Goal: Answer question/provide support

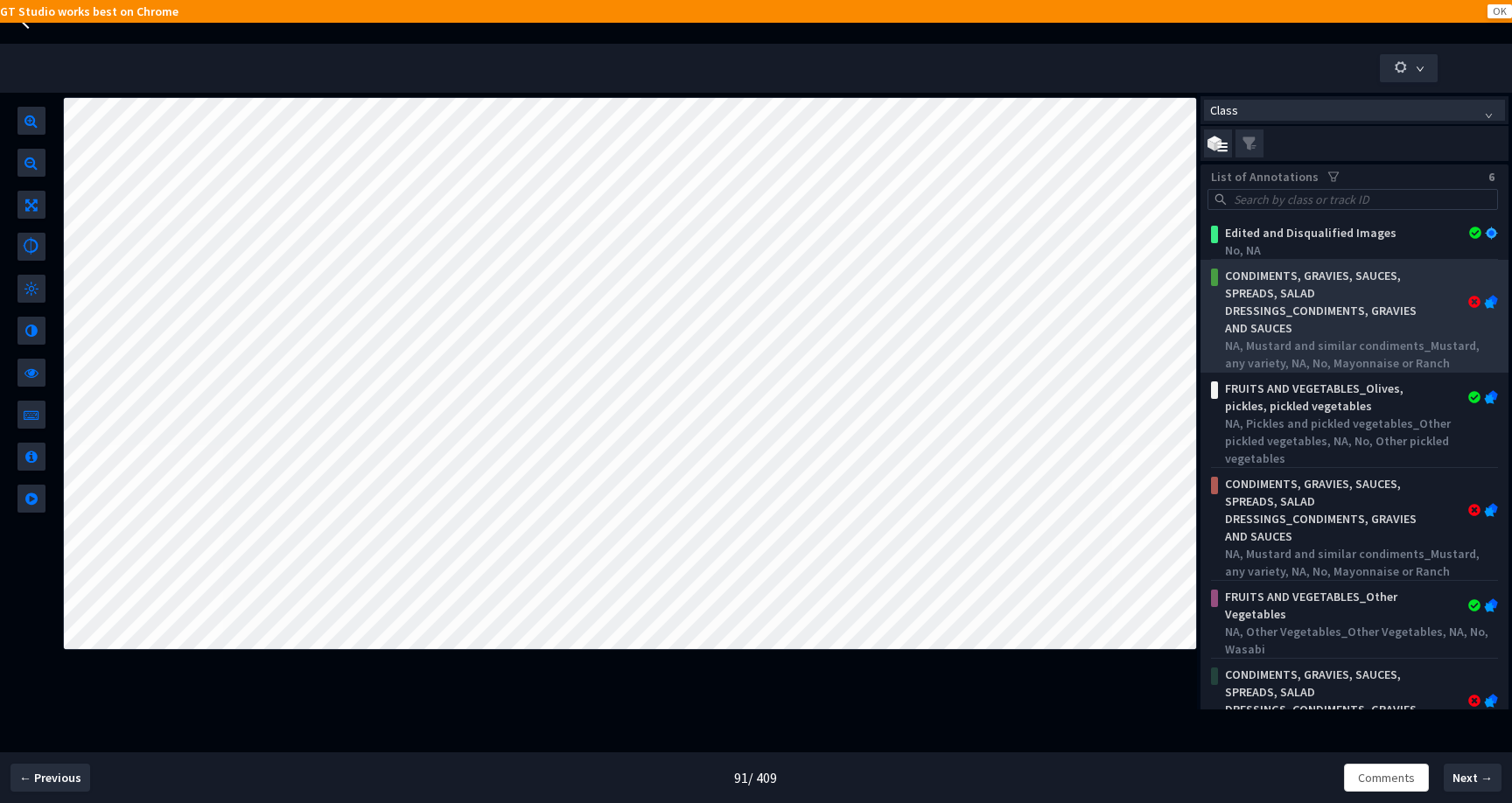
click at [1380, 319] on div "CONDIMENTS, GRAVIES, SAUCES, SPREADS, SALAD DRESSINGS_CONDIMENTS, GRAVIES AND S…" at bounding box center [1329, 302] width 224 height 70
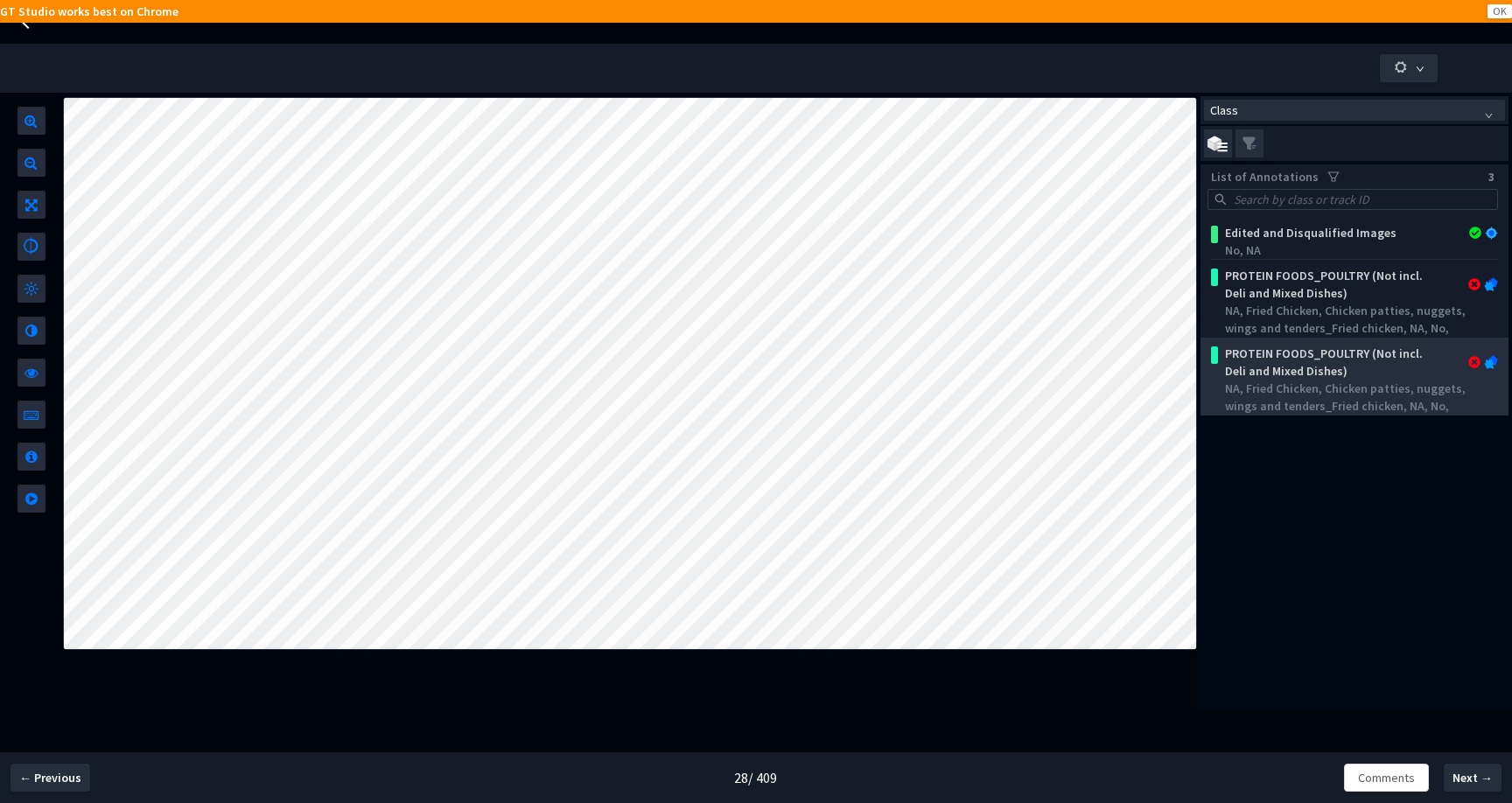
click at [1368, 378] on div "PROTEIN FOODS_POULTRY (Not incl. Deli and Mixed Dishes)" at bounding box center [1329, 362] width 224 height 35
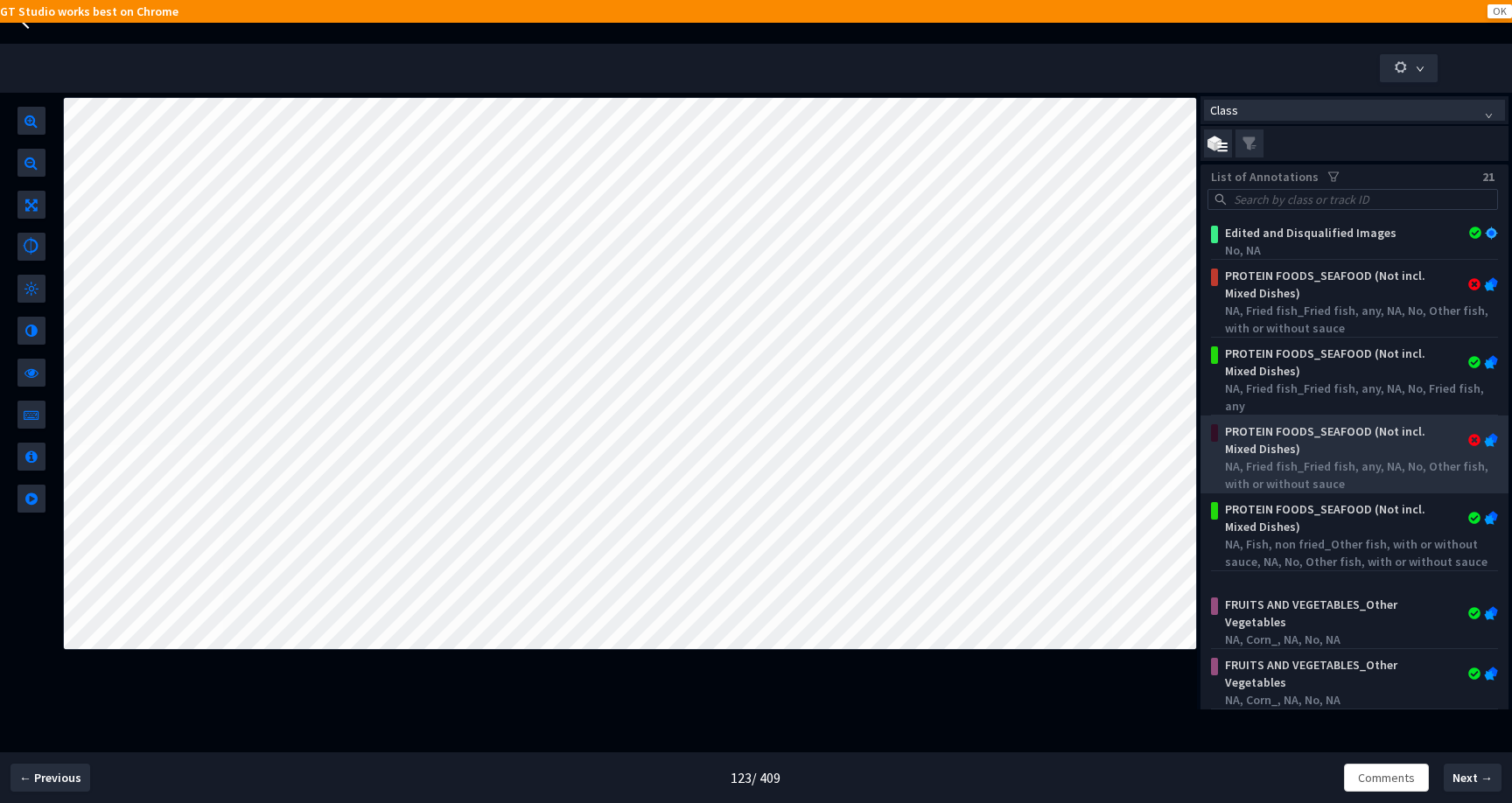
click at [1325, 420] on div "PROTEIN FOODS_SEAFOOD (Not incl. Mixed Dishes) NA, Fried fish_Fried fish, any, …" at bounding box center [1358, 455] width 280 height 74
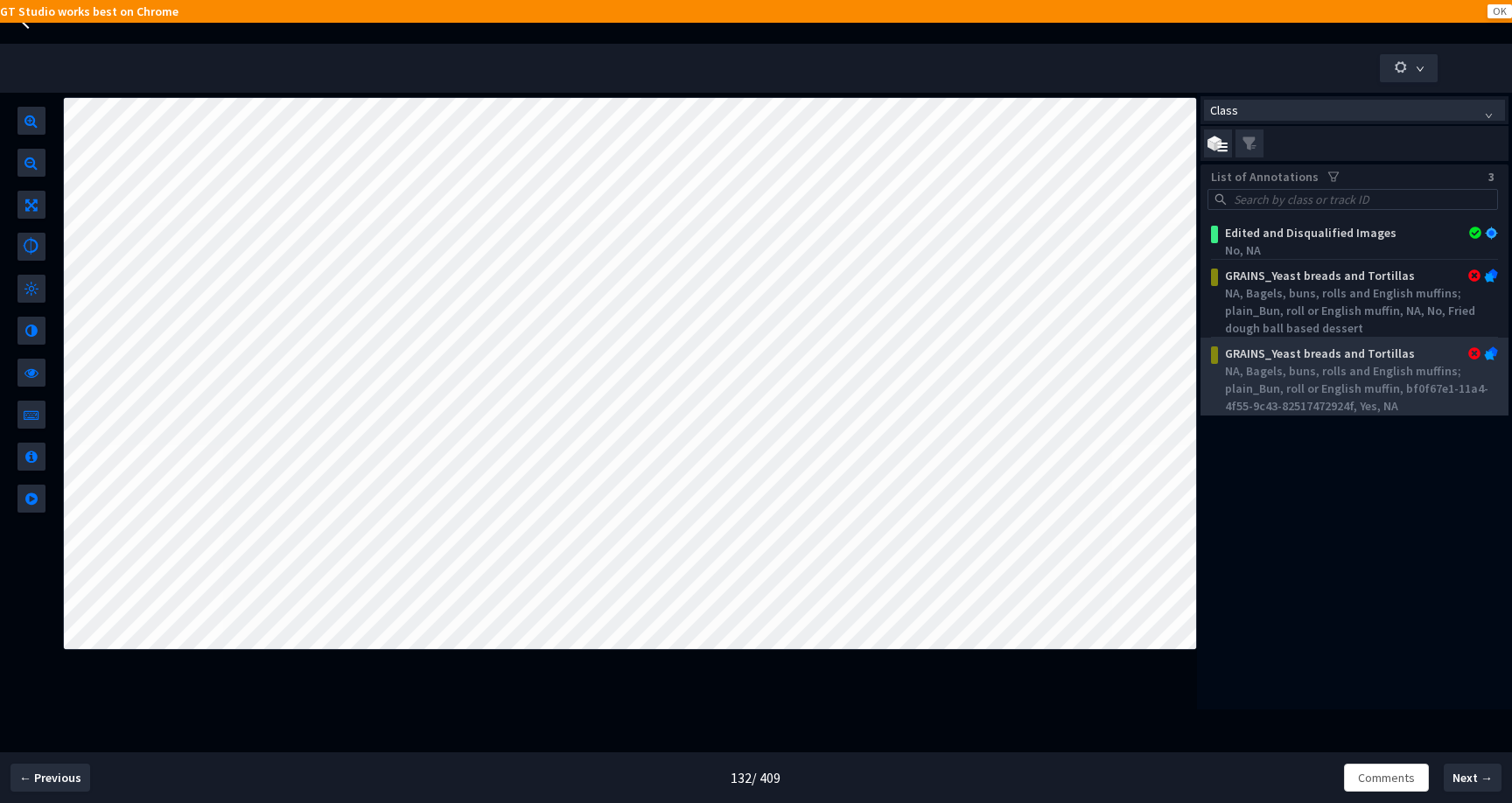
click at [1304, 367] on div "NA, Bagels, buns, rolls and English muffins; plain_Bun, roll or English muffin,…" at bounding box center [1358, 389] width 266 height 53
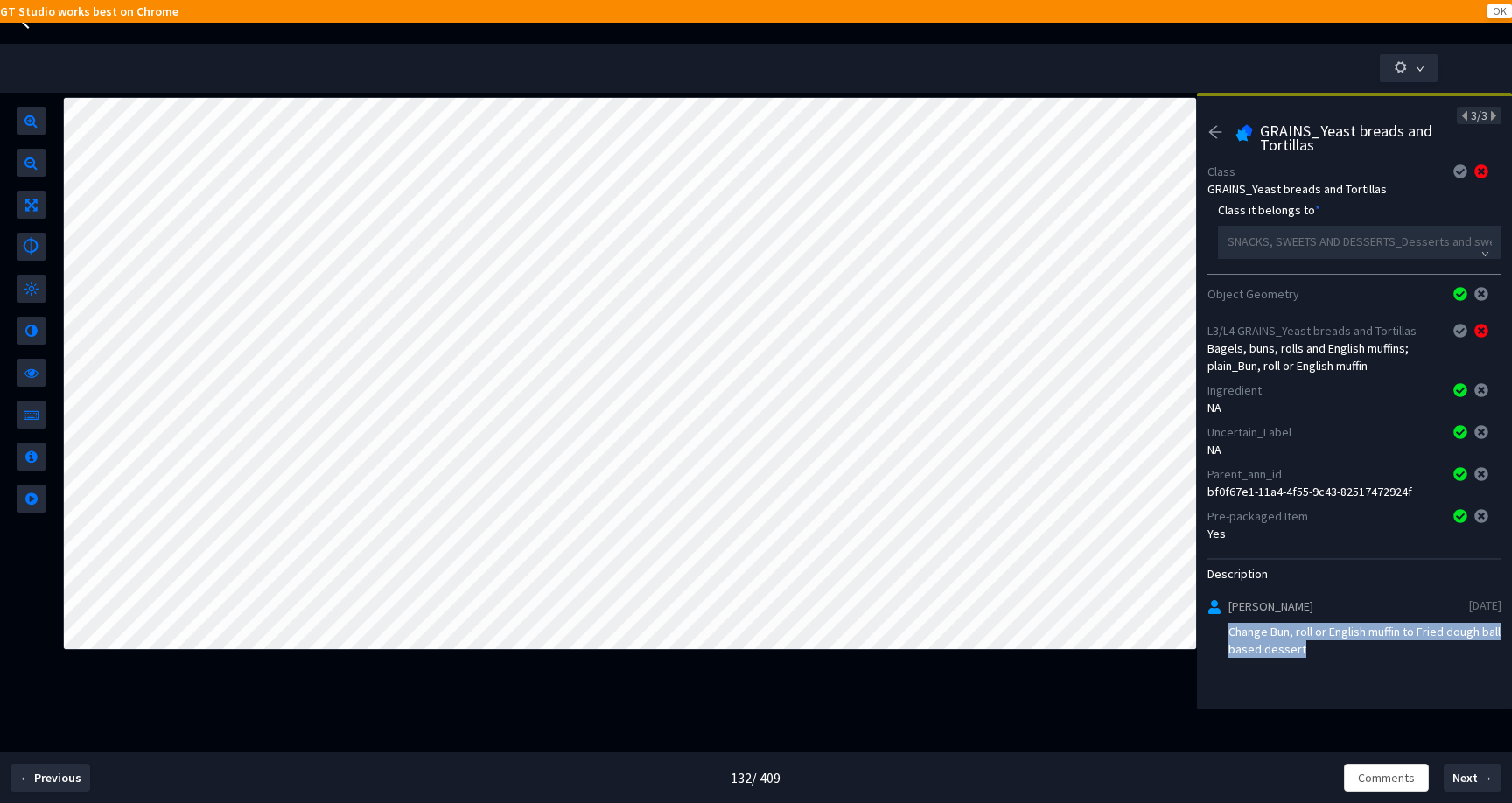
drag, startPoint x: 1330, startPoint y: 658, endPoint x: 1228, endPoint y: 632, distance: 105.3
click at [1228, 633] on div "Haley Thomas 22/9/2025 Change Bun, roll or English muffin to Fried dough ball b…" at bounding box center [1354, 632] width 293 height 72
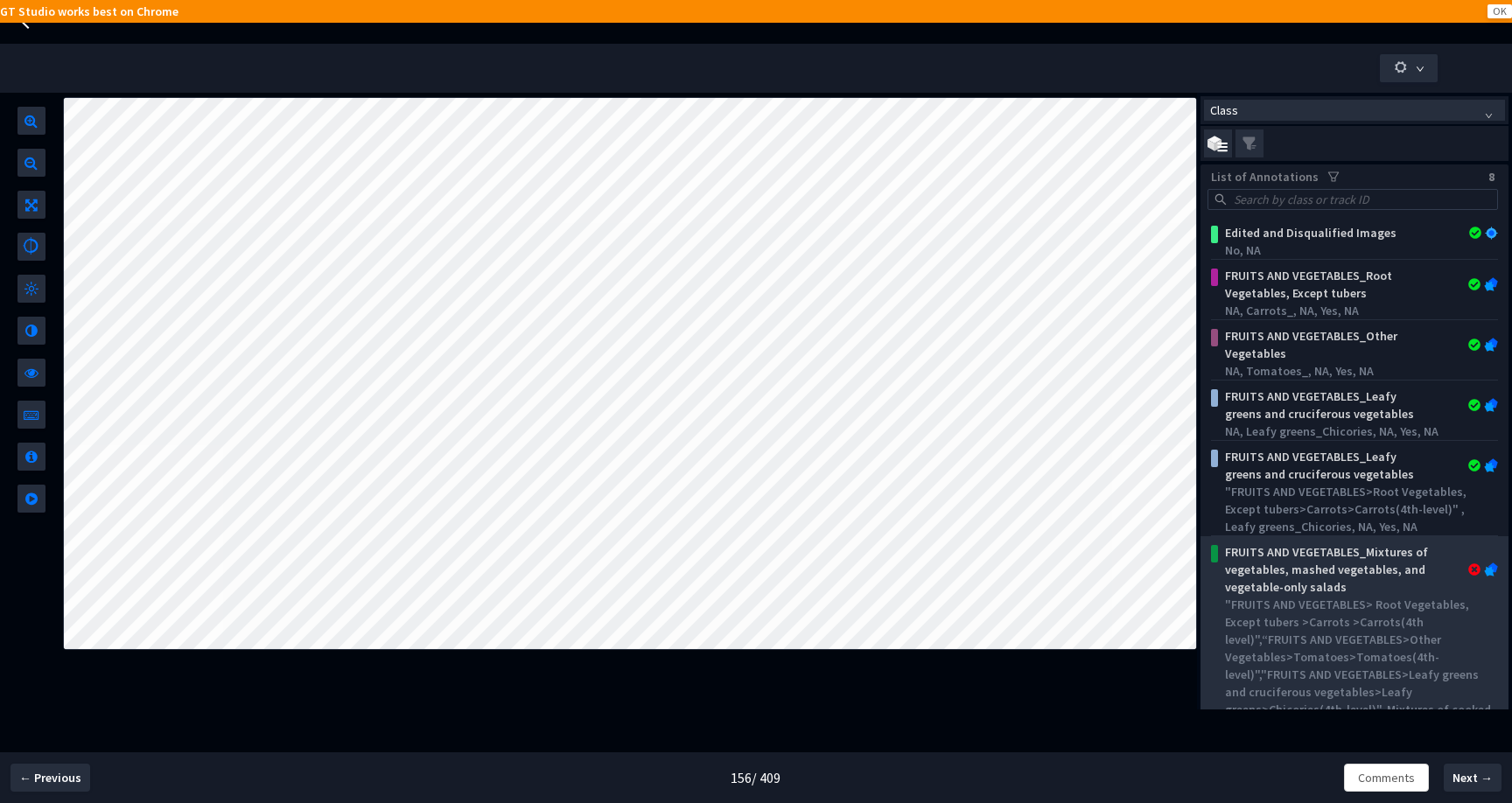
click at [1345, 599] on div ""FRUITS AND VEGETABLES> Root Vegetables, Except tubers >Carrots >Carrots(4th le…" at bounding box center [1358, 674] width 266 height 157
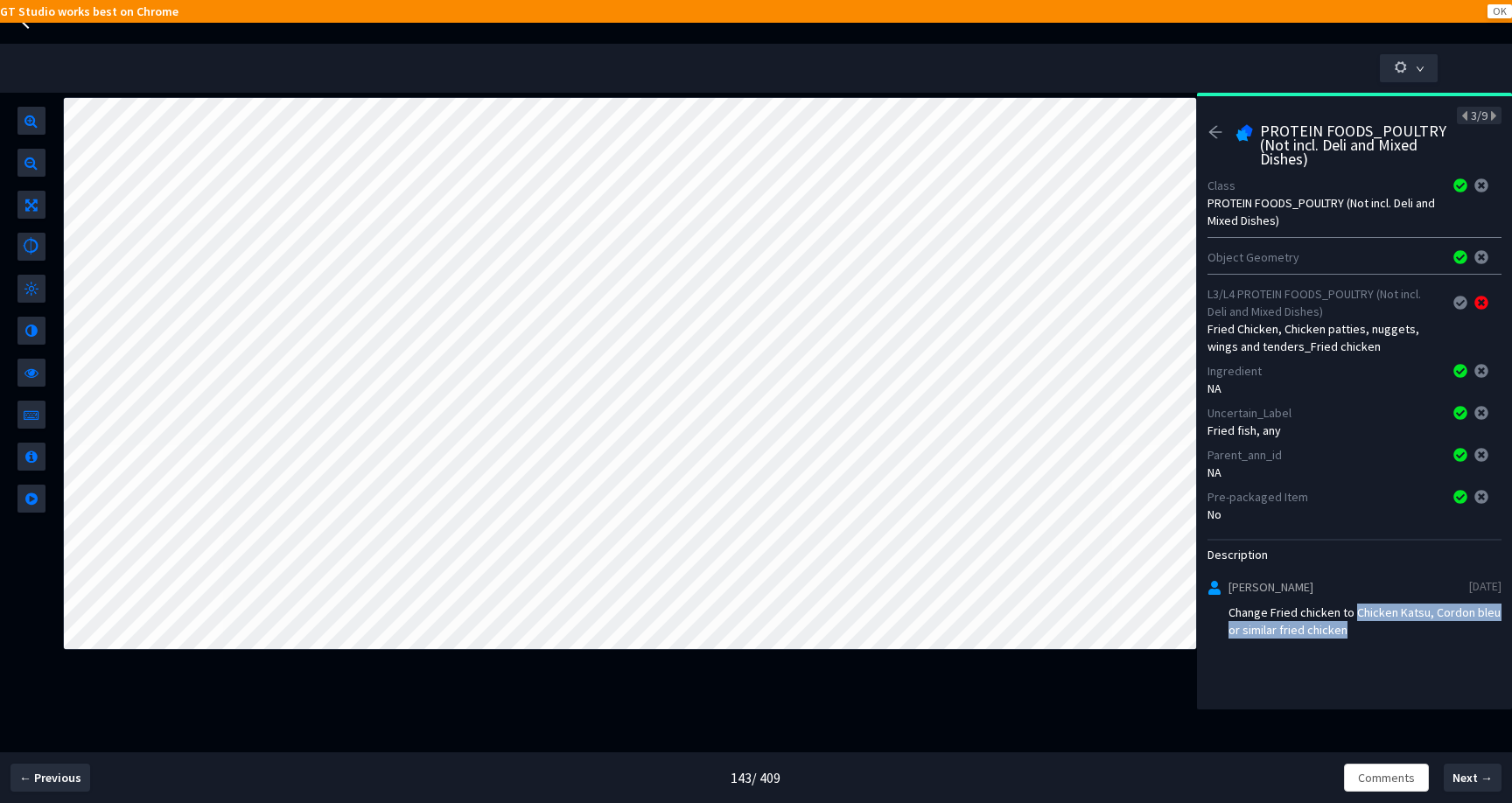
drag, startPoint x: 1405, startPoint y: 635, endPoint x: 1353, endPoint y: 619, distance: 54.4
click at [1353, 619] on div "Change Fried chicken to Chicken Katsu, Cordon bleu or similar fried chicken" at bounding box center [1365, 620] width 273 height 35
copy div "Chicken Katsu, Cordon bleu or similar fried chicken"
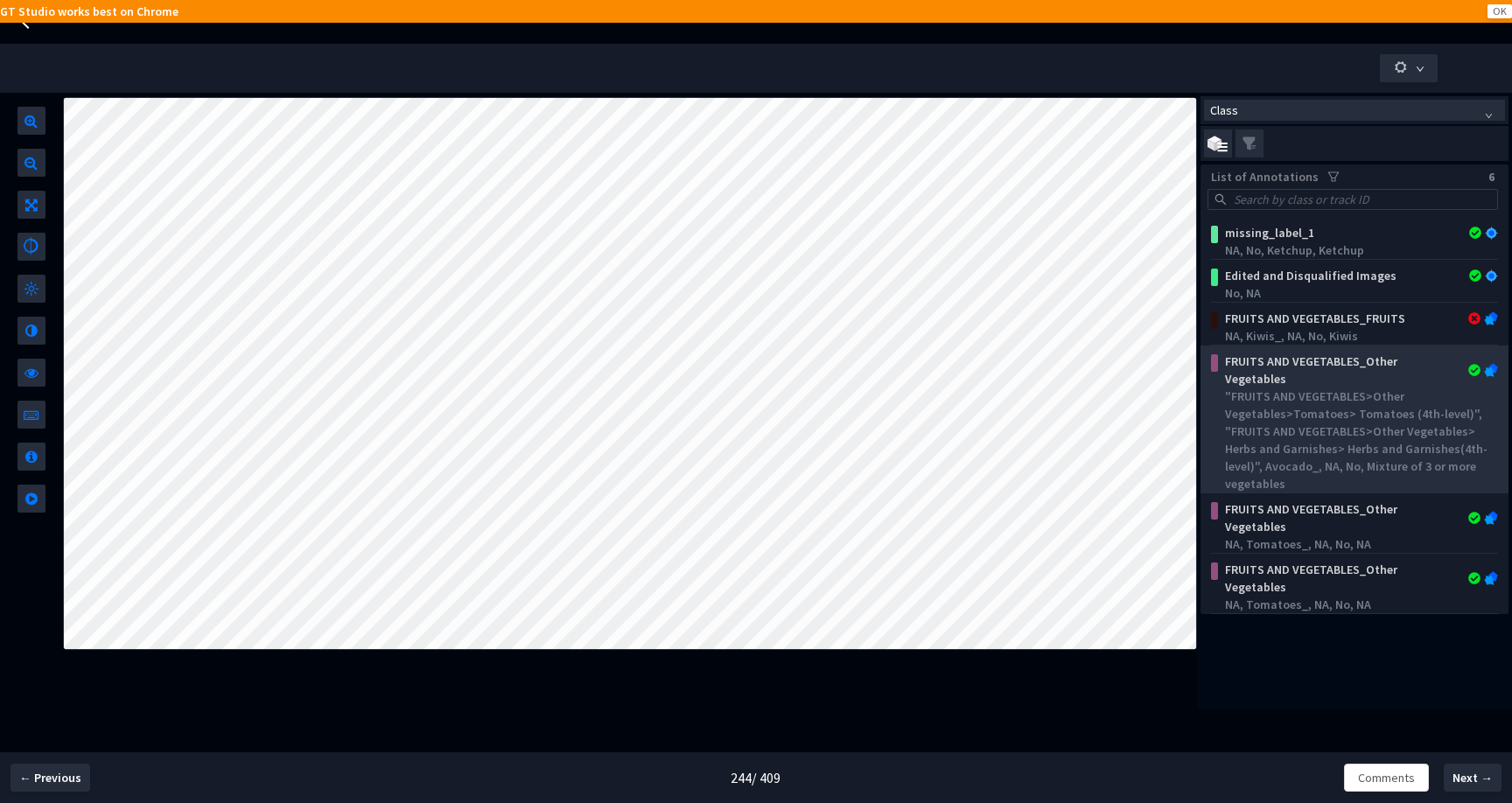
click at [1323, 411] on div ""FRUITS AND VEGETABLES>Other Vegetables>Tomatoes> Tomatoes (4th-level)", "FRUIT…" at bounding box center [1358, 440] width 266 height 105
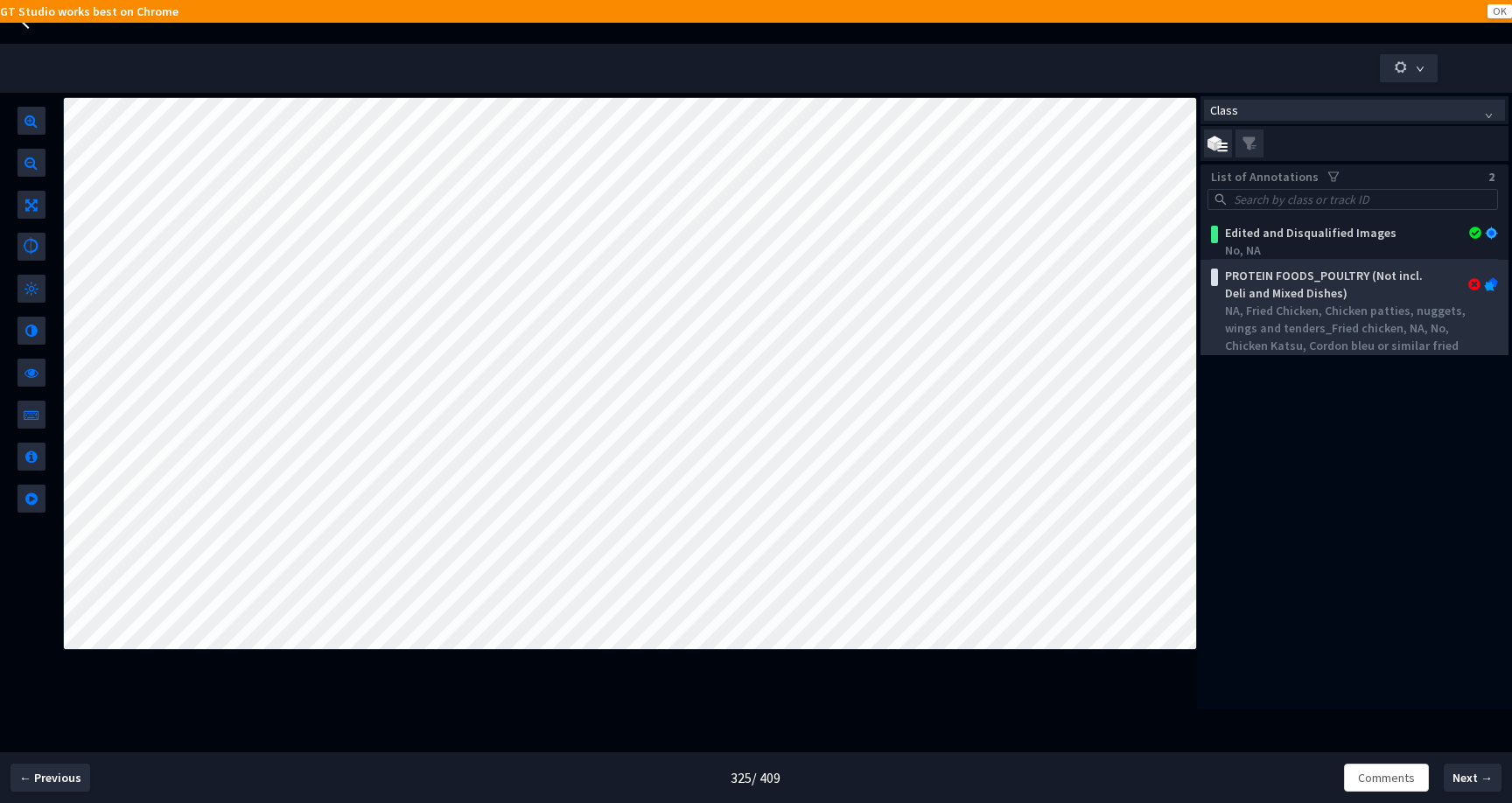
click at [1472, 276] on div "PROTEIN FOODS_POULTRY (Not incl. Deli and Mixed Dishes)" at bounding box center [1358, 284] width 280 height 35
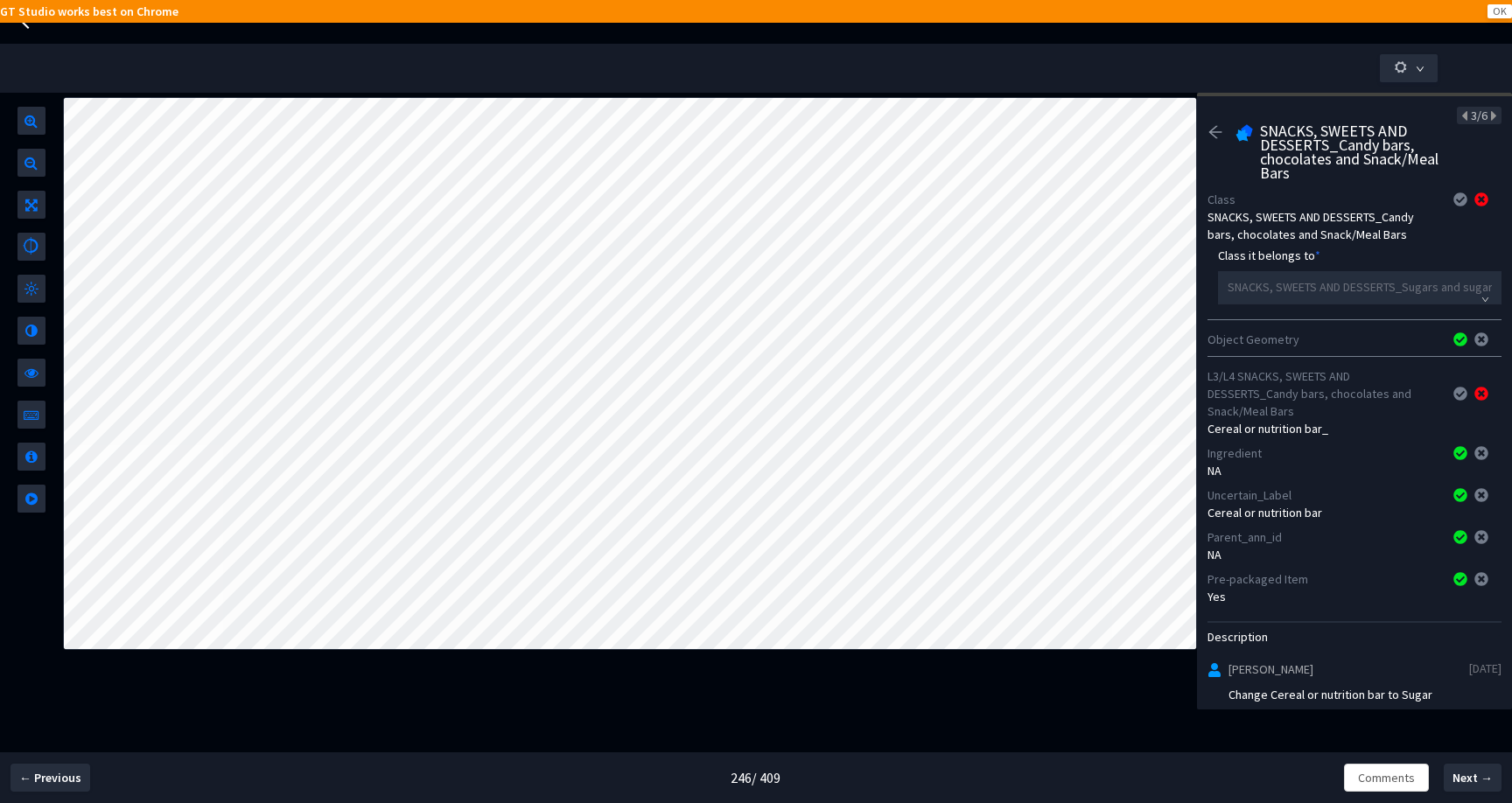
click at [1273, 427] on div "Cereal or nutrition bar_" at bounding box center [1354, 428] width 293 height 17
copy div "Cereal or nutrition bar_"
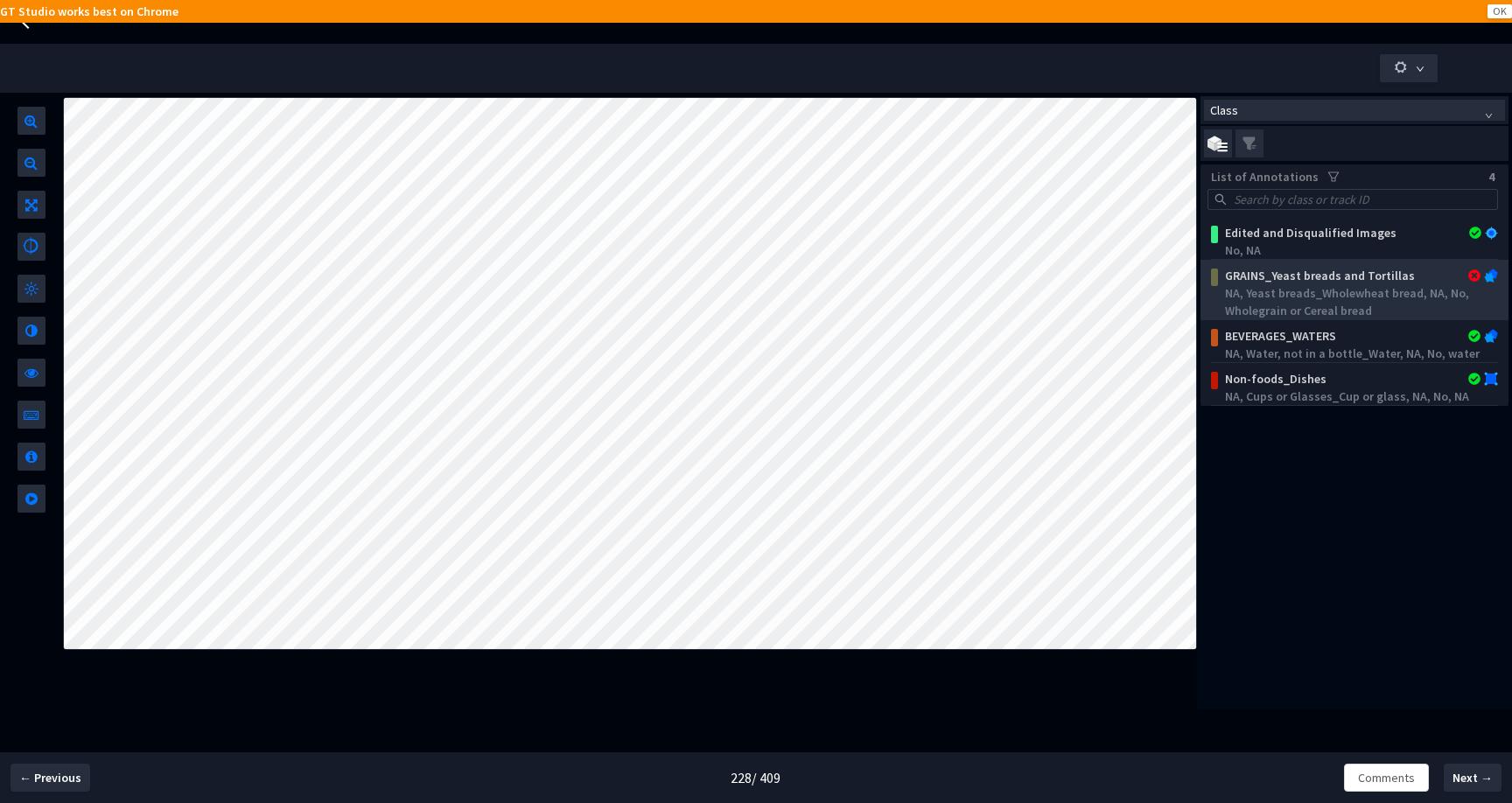
click at [1368, 299] on div "NA, Yeast breads_Wholewheat bread, NA, No, Wholegrain or Cereal bread" at bounding box center [1358, 302] width 266 height 35
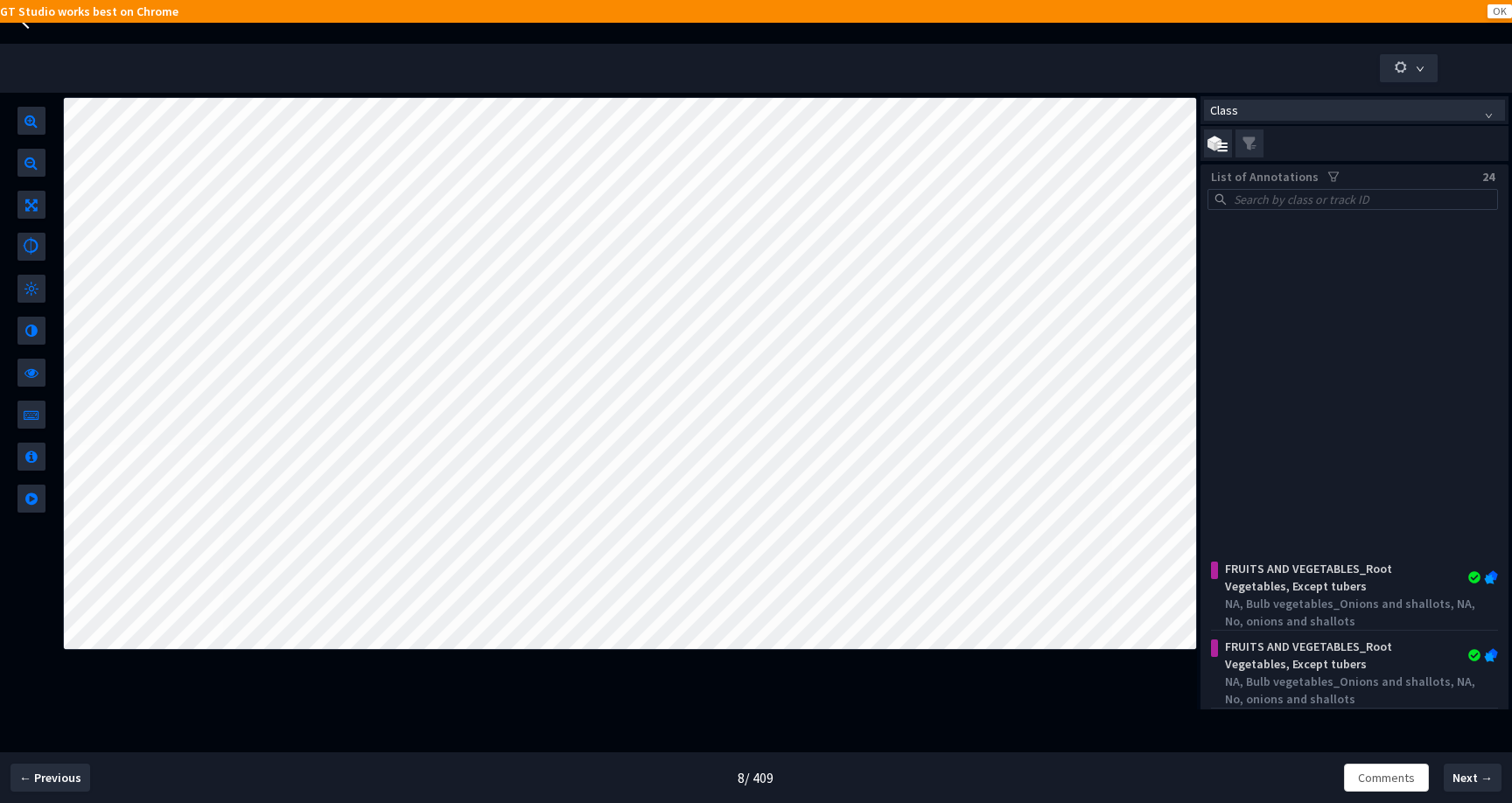
scroll to position [744, 0]
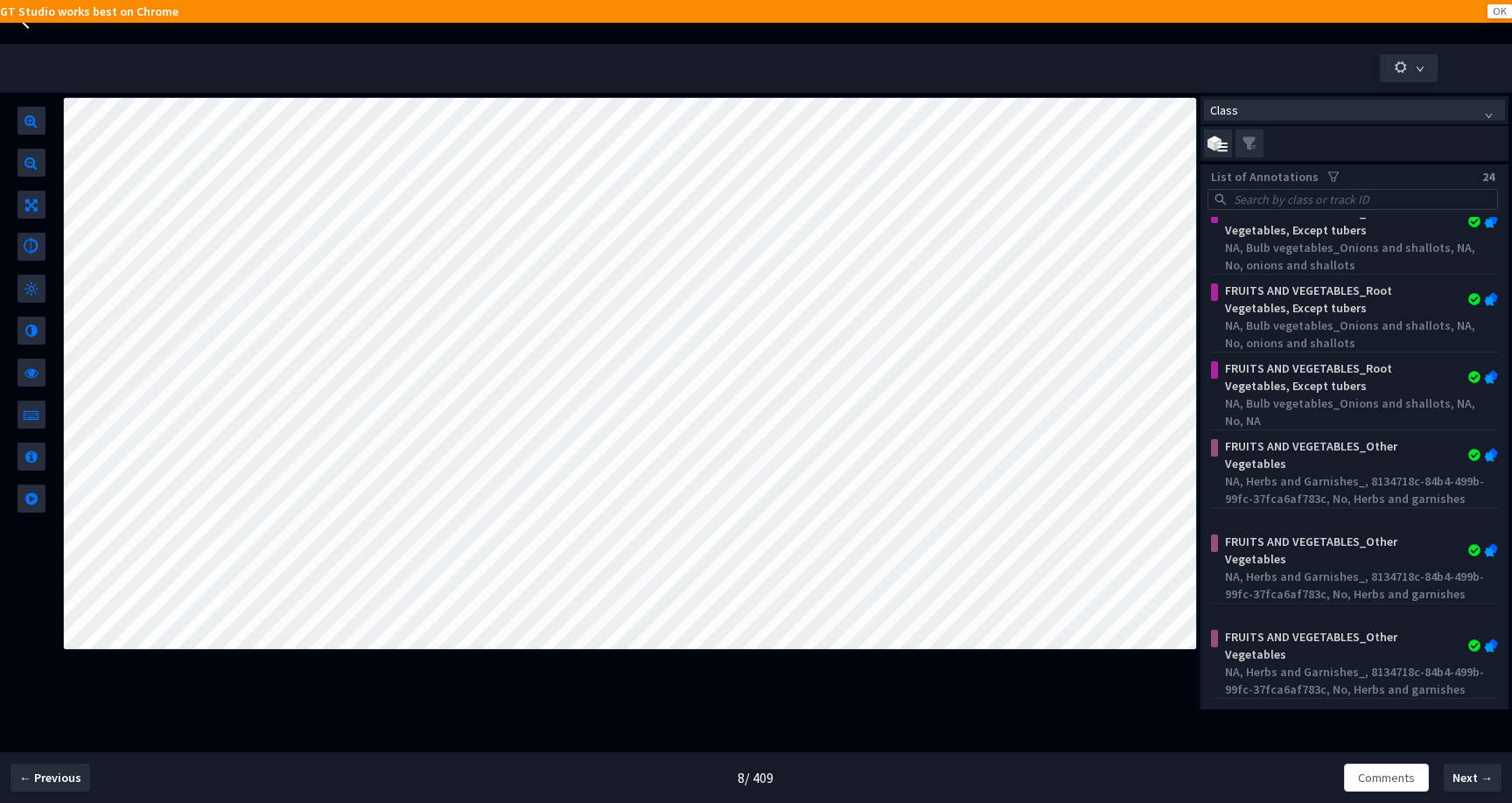
click at [353, 0] on div "GT Studio works best on Chrome OK" at bounding box center [756, 11] width 1512 height 23
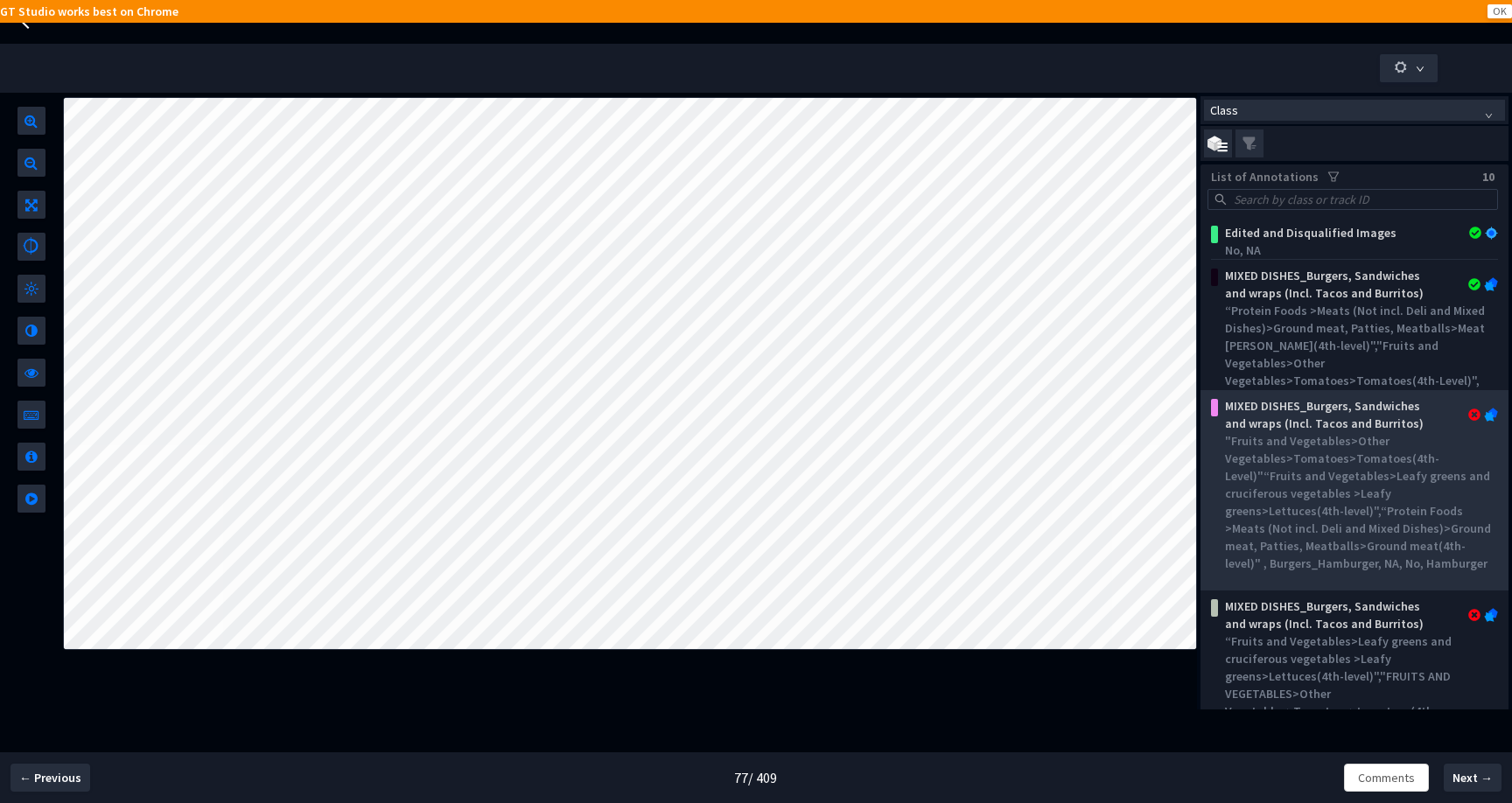
click at [1366, 504] on div ""Fruits and Vegetables>Other Vegetables>Tomatoes>Tomatoes(4th-Level)"“Fruits an…" at bounding box center [1358, 502] width 266 height 140
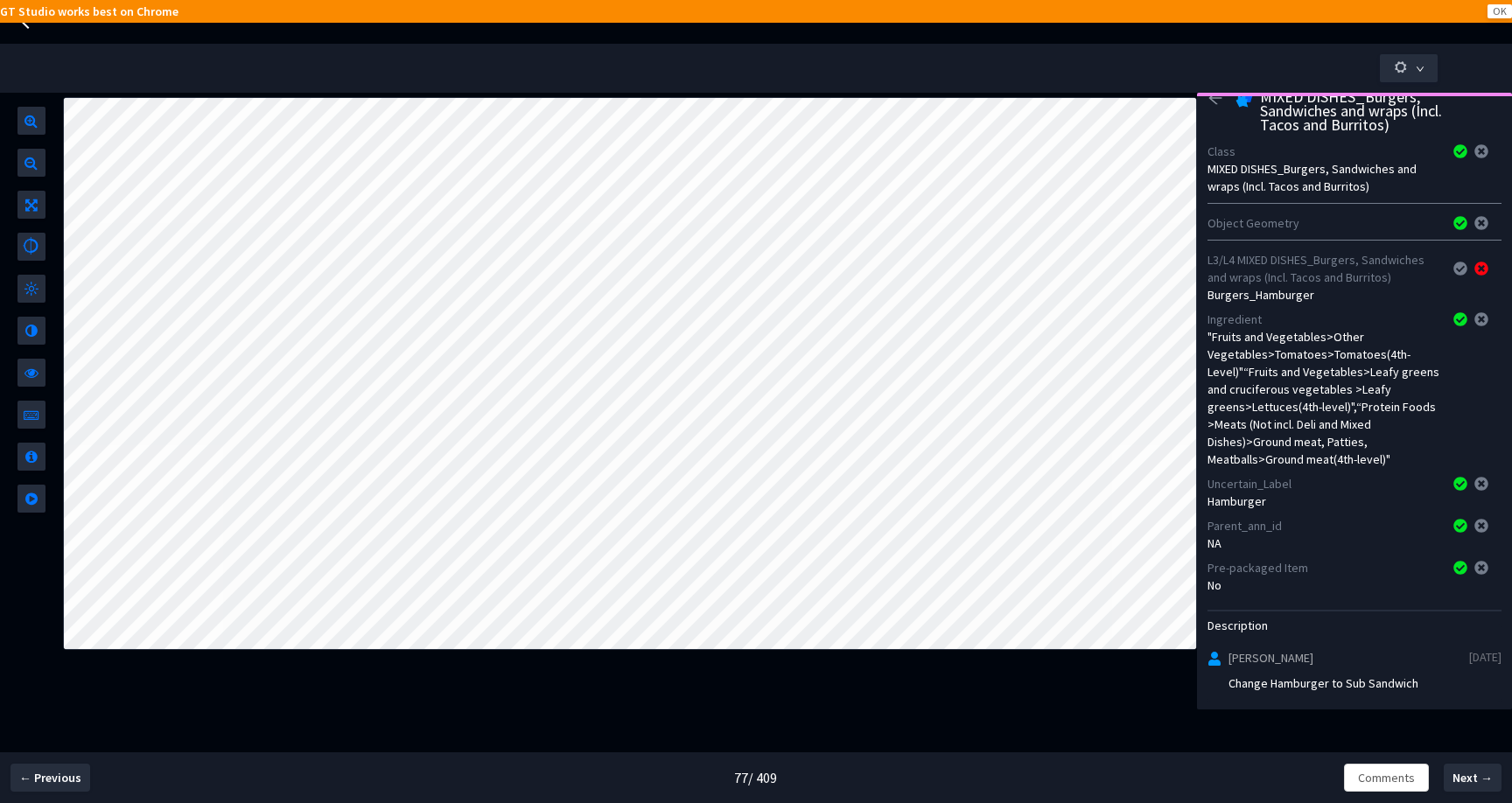
scroll to position [36, 0]
click at [1218, 105] on div at bounding box center [1219, 112] width 25 height 49
click at [1213, 101] on icon "arrow-left" at bounding box center [1215, 94] width 15 height 15
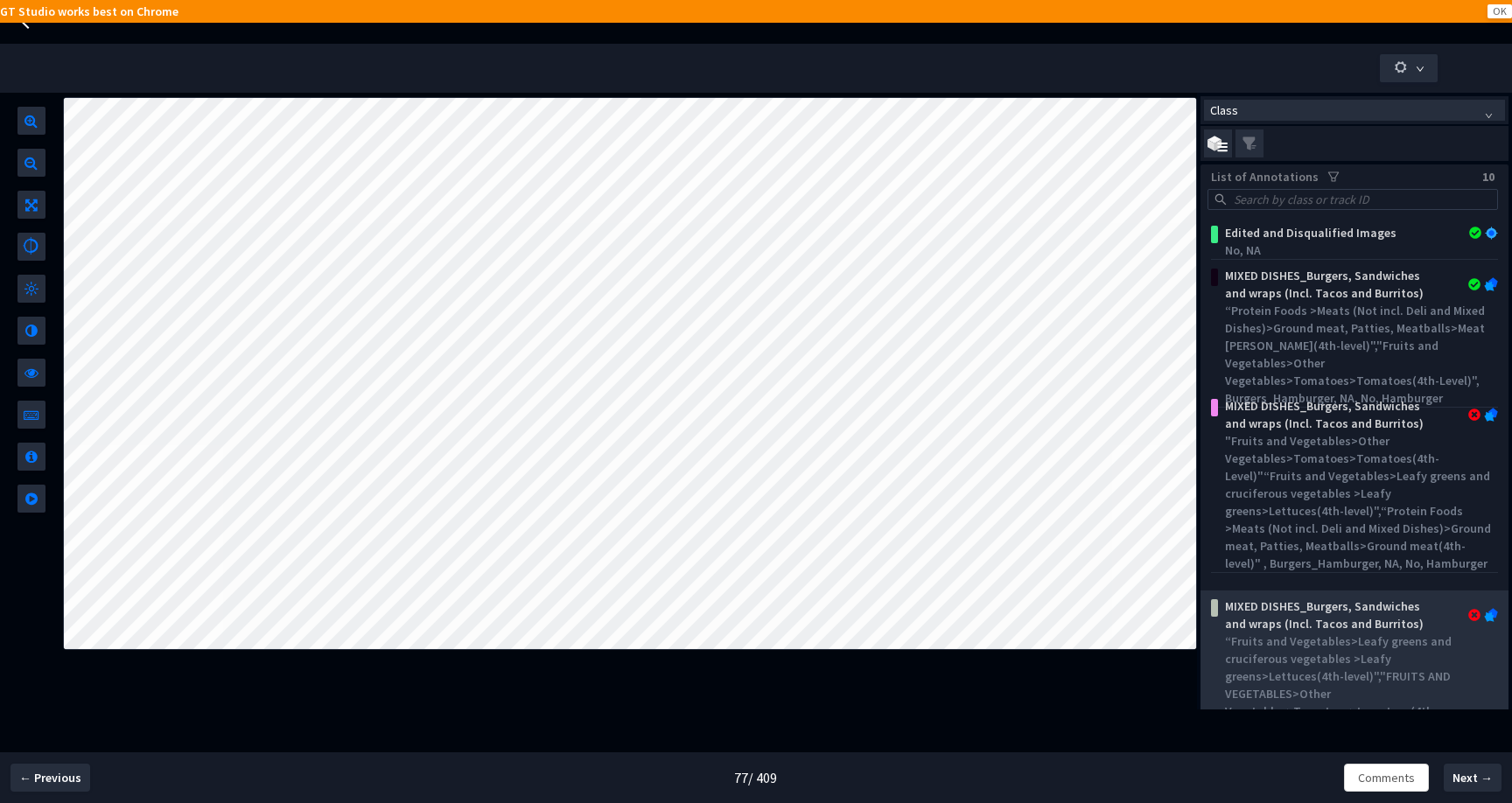
scroll to position [167, 0]
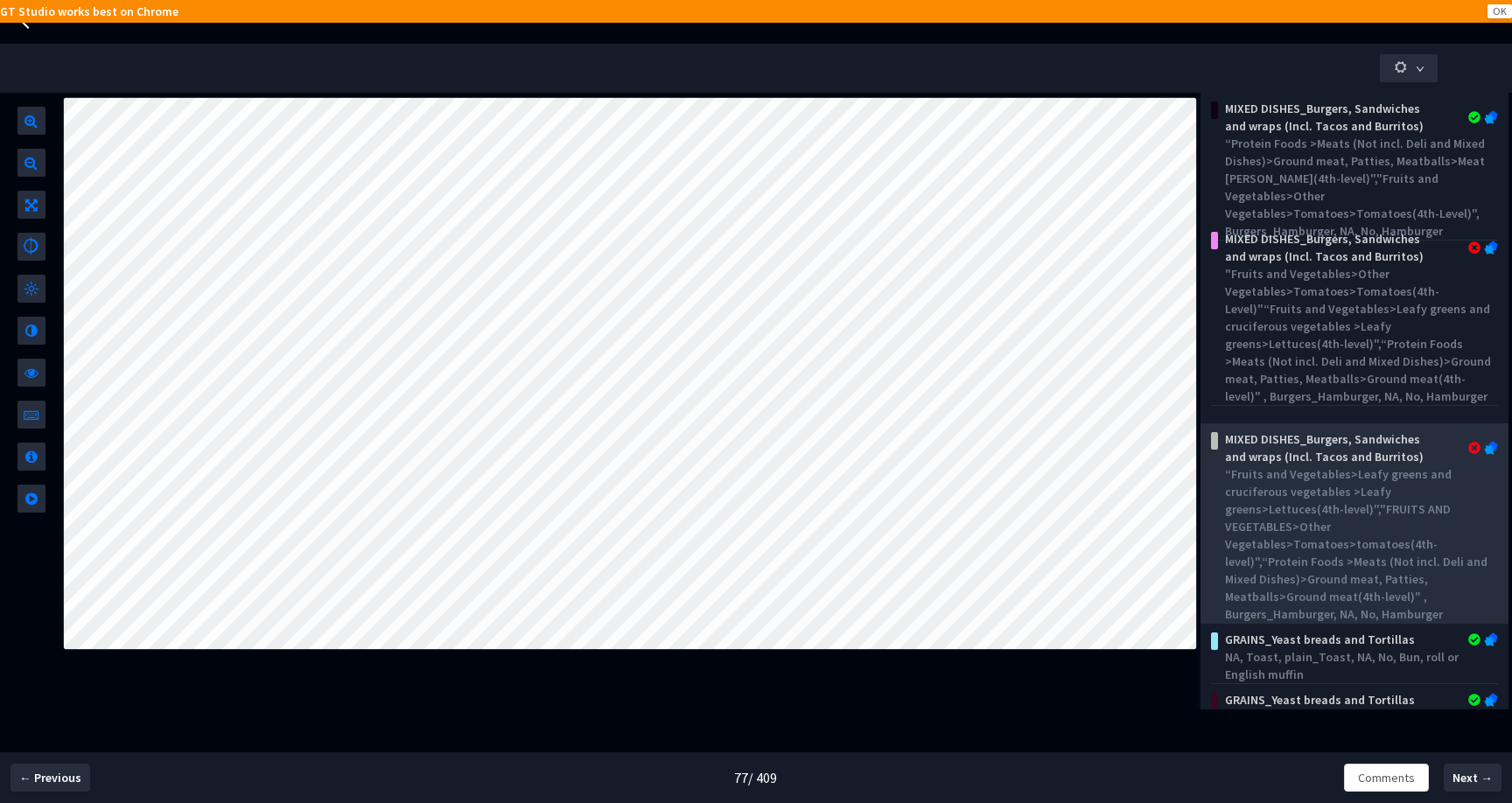
click at [1354, 464] on div "MIXED DISHES_Burgers, Sandwiches and wraps (Incl. Tacos and Burritos)" at bounding box center [1329, 448] width 224 height 35
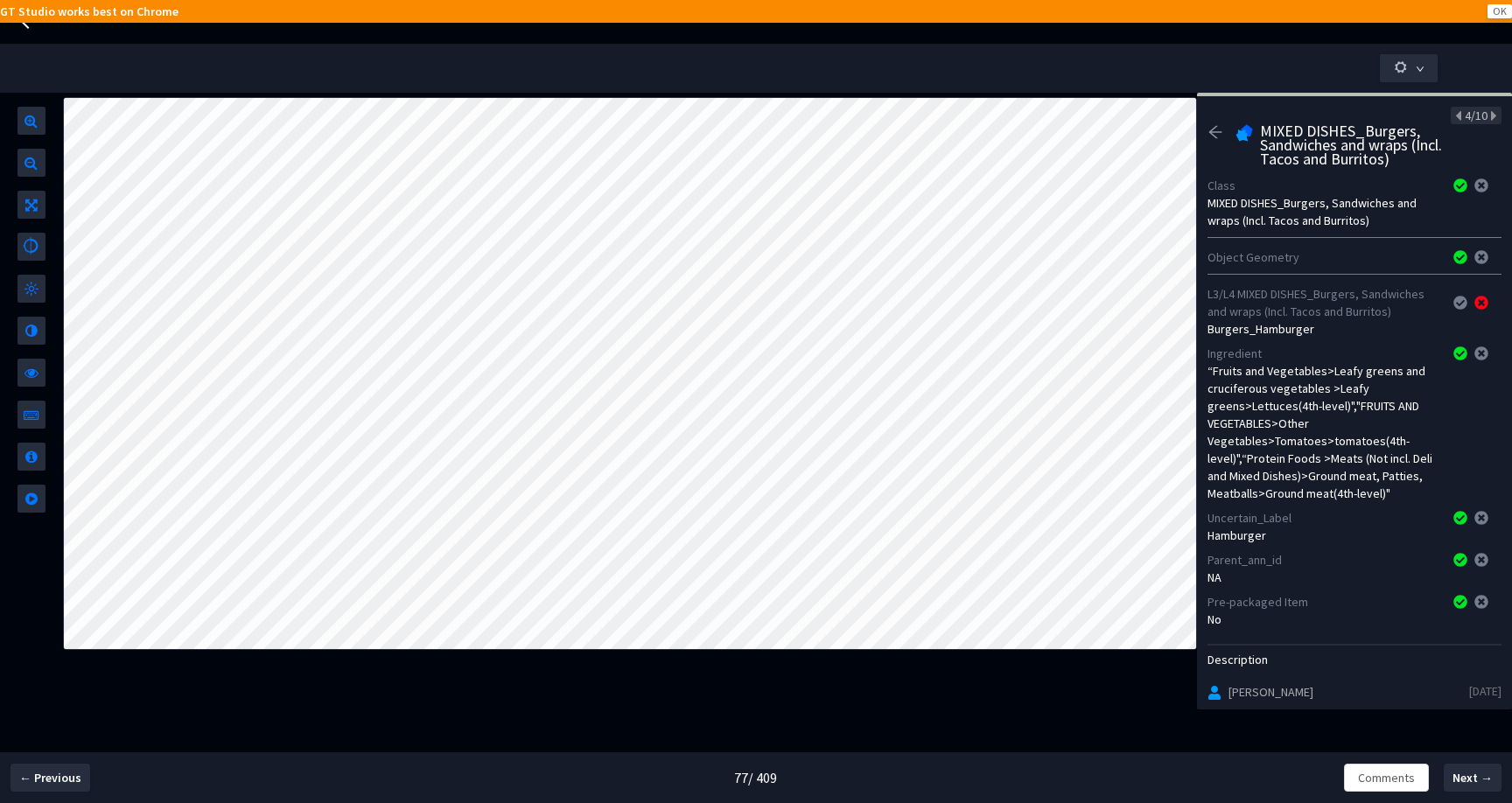
scroll to position [36, 0]
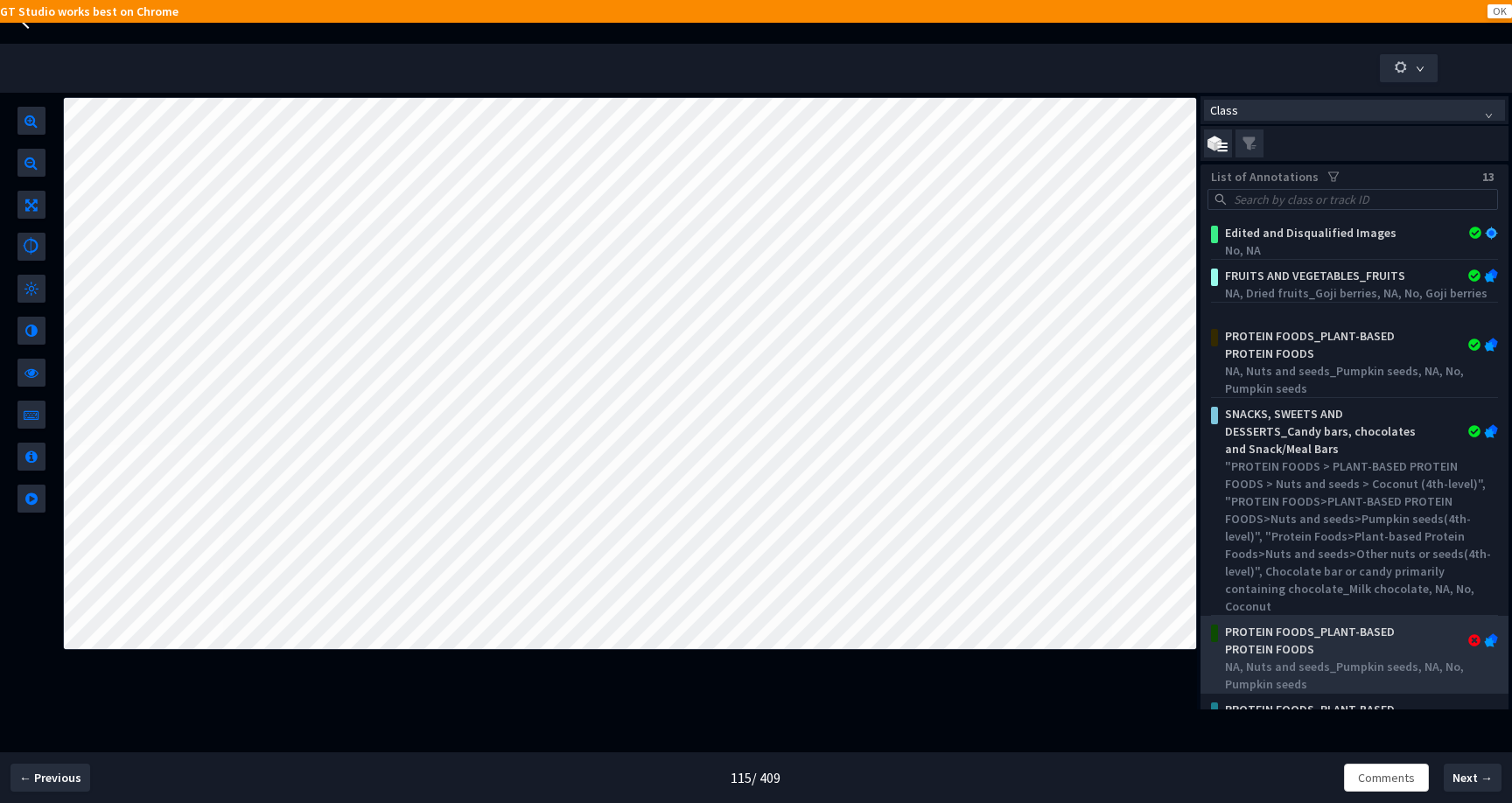
click at [1352, 645] on div "PROTEIN FOODS_PLANT-BASED PROTEIN FOODS" at bounding box center [1329, 639] width 224 height 35
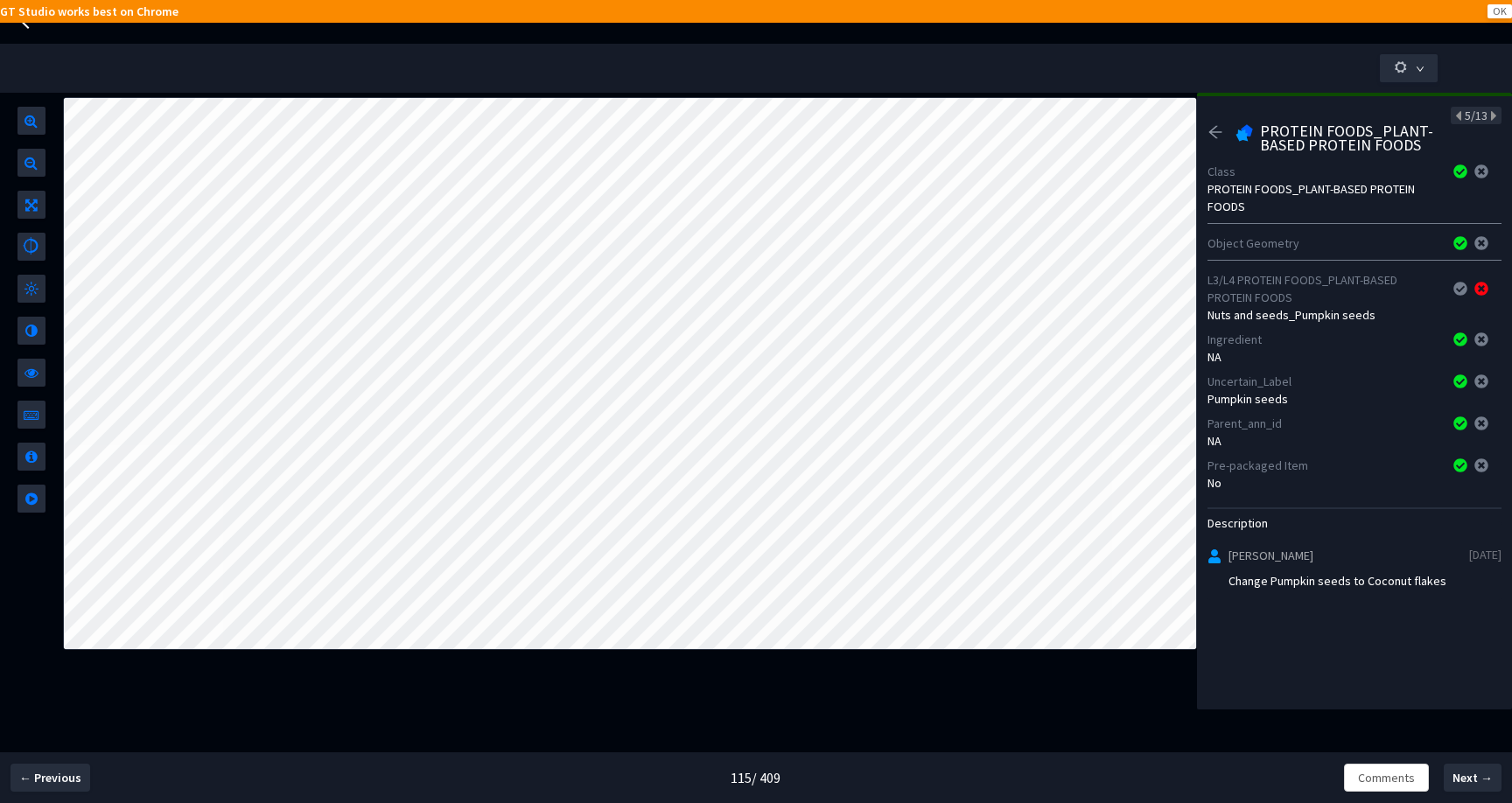
click at [1214, 136] on icon "arrow-left" at bounding box center [1215, 132] width 13 height 12
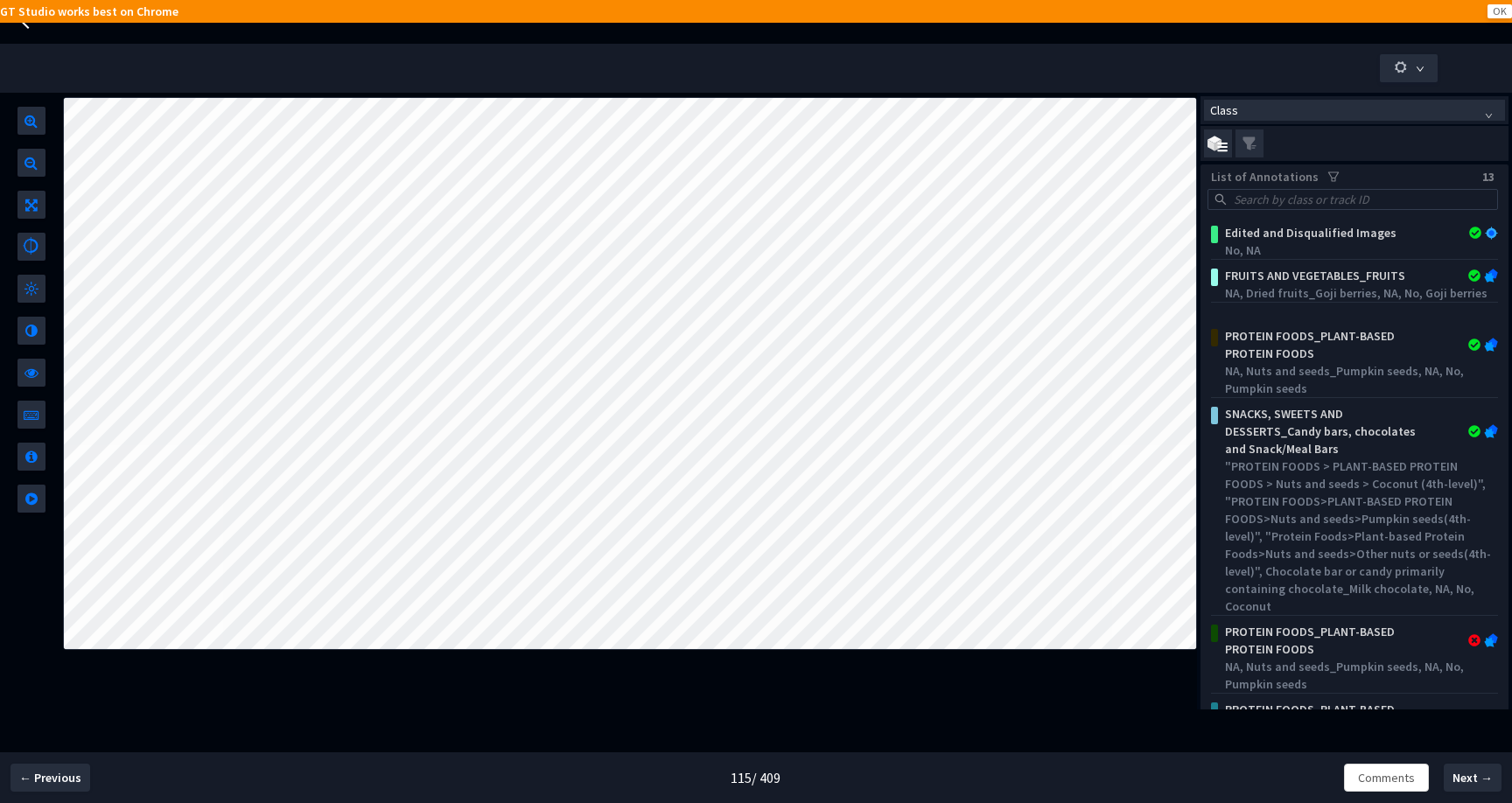
scroll to position [523, 0]
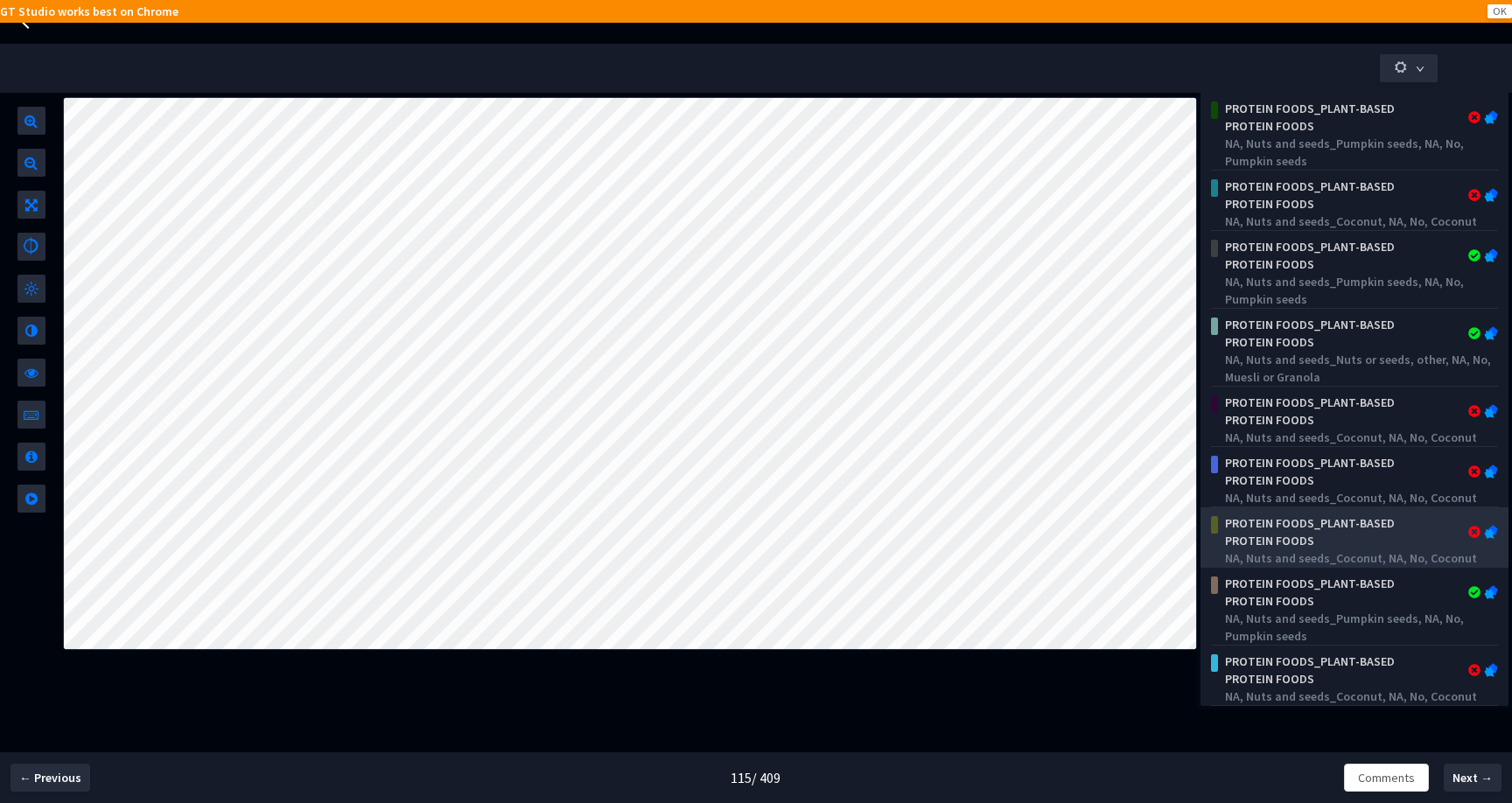
click at [1388, 525] on div "PROTEIN FOODS_PLANT-BASED PROTEIN FOODS" at bounding box center [1329, 531] width 224 height 35
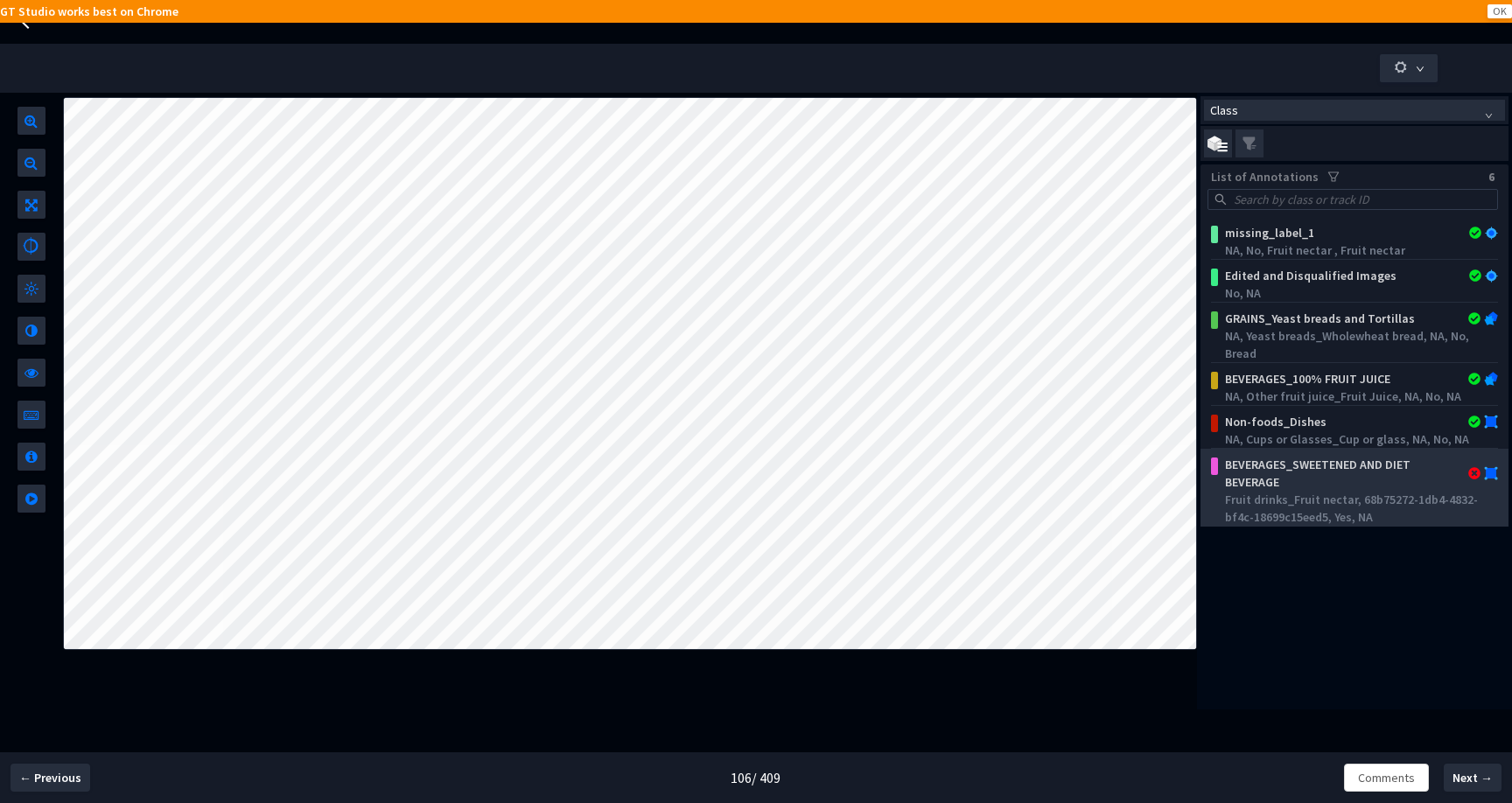
click at [1442, 473] on div "grid" at bounding box center [1470, 472] width 56 height 14
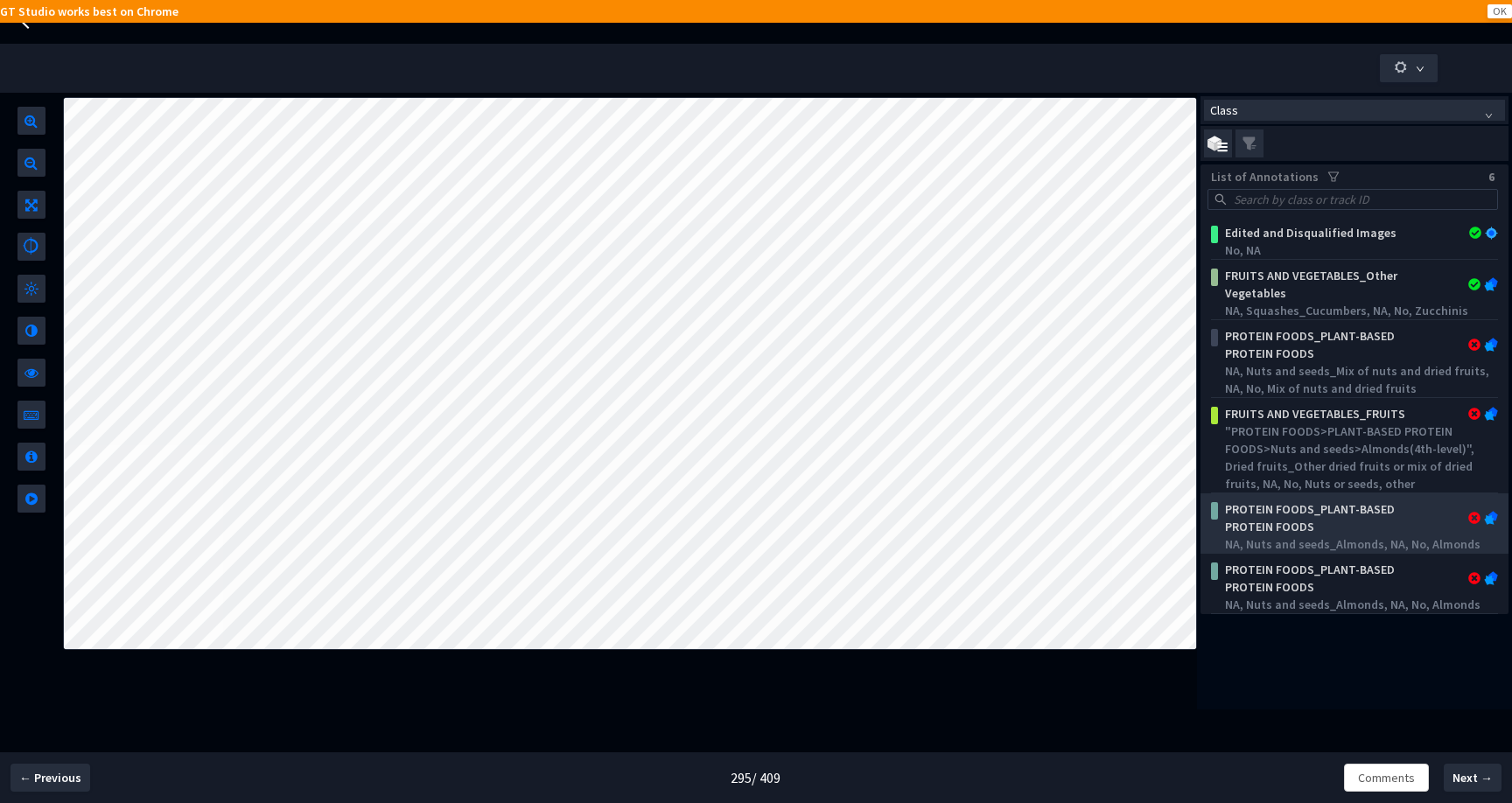
click at [1346, 521] on div "PROTEIN FOODS_PLANT-BASED PROTEIN FOODS" at bounding box center [1329, 518] width 224 height 35
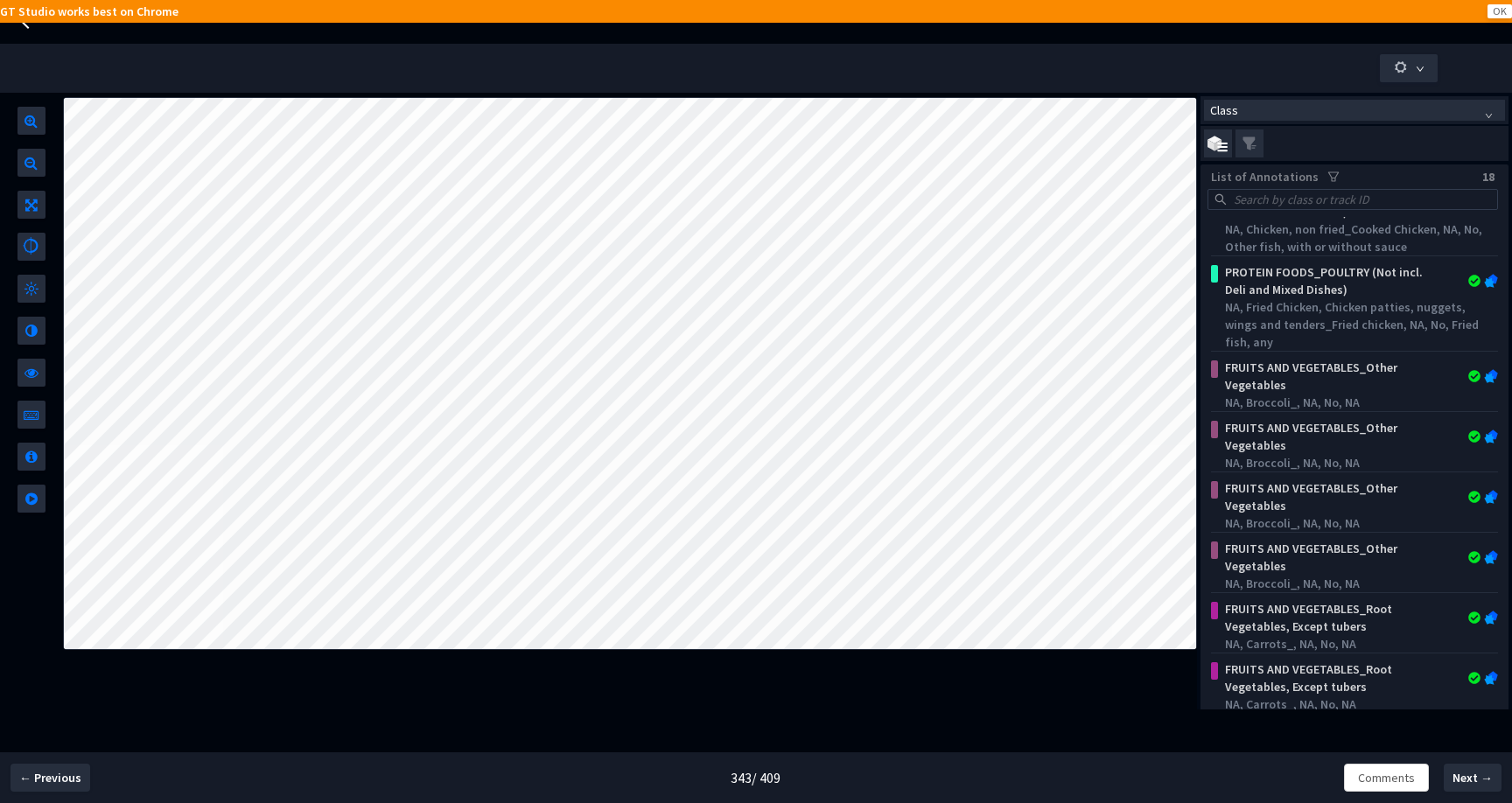
scroll to position [560, 0]
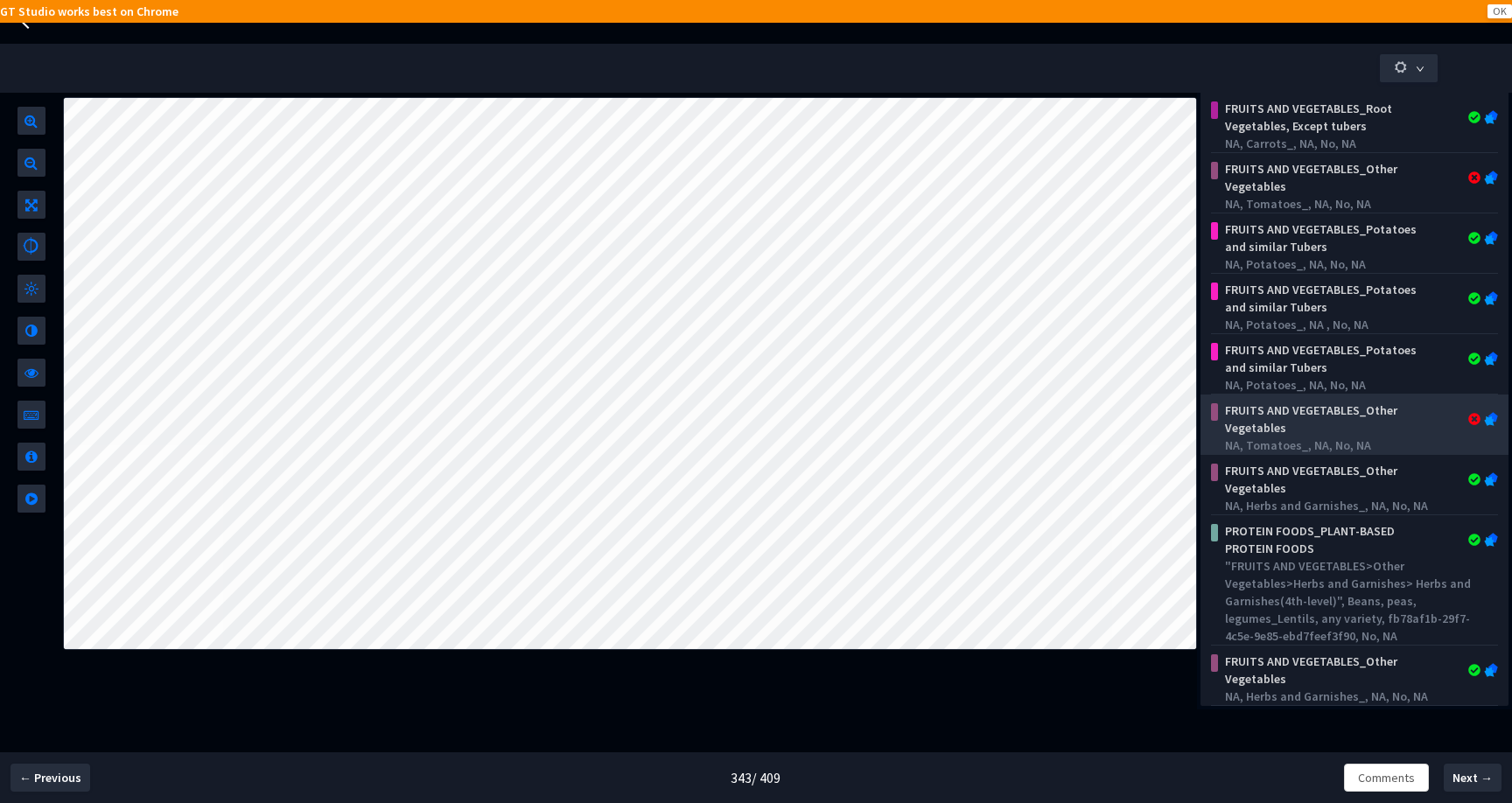
click at [1380, 414] on div "FRUITS AND VEGETABLES_Other Vegetables" at bounding box center [1329, 419] width 224 height 35
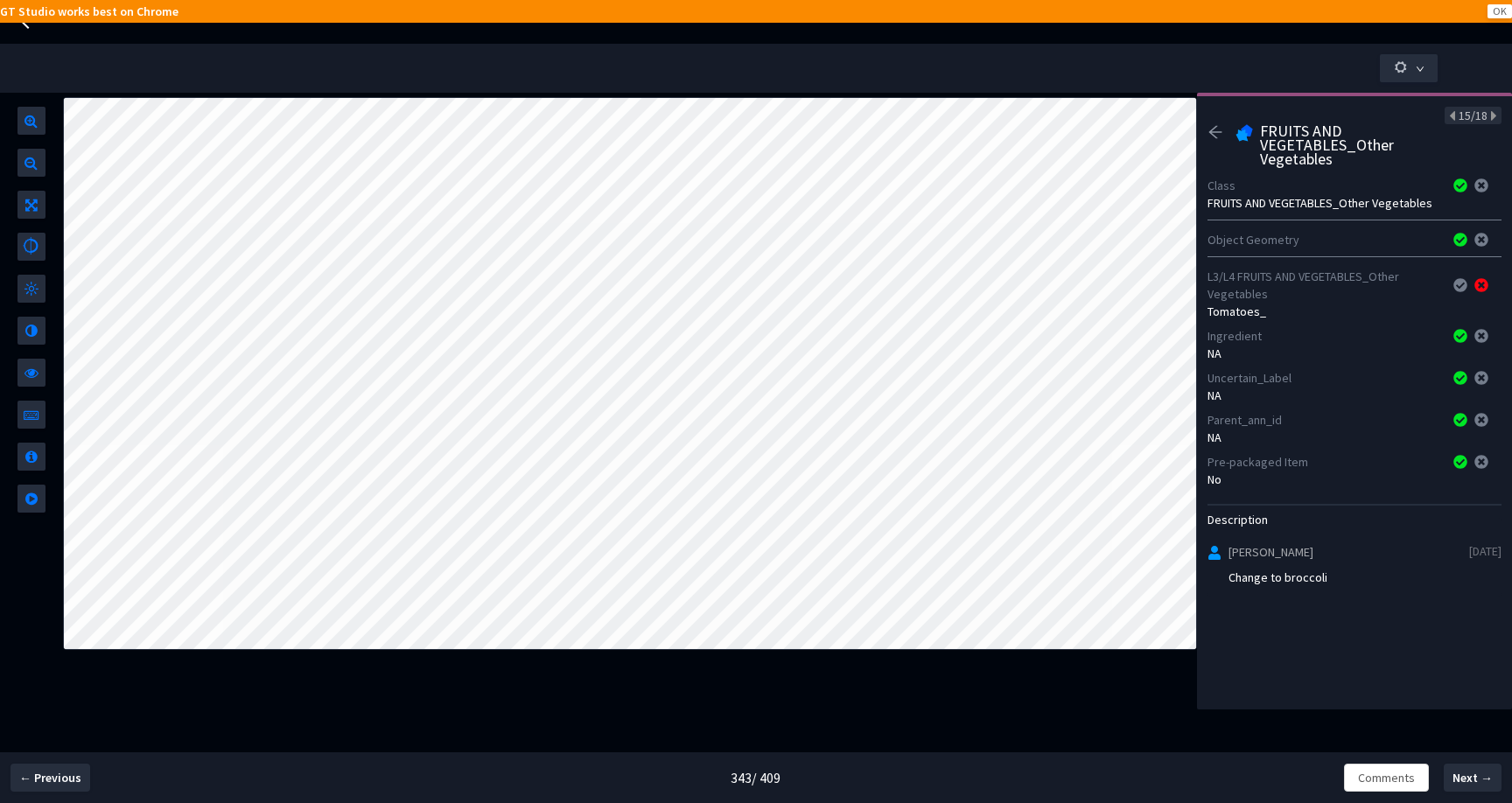
click at [1218, 133] on icon "arrow-left" at bounding box center [1215, 132] width 15 height 15
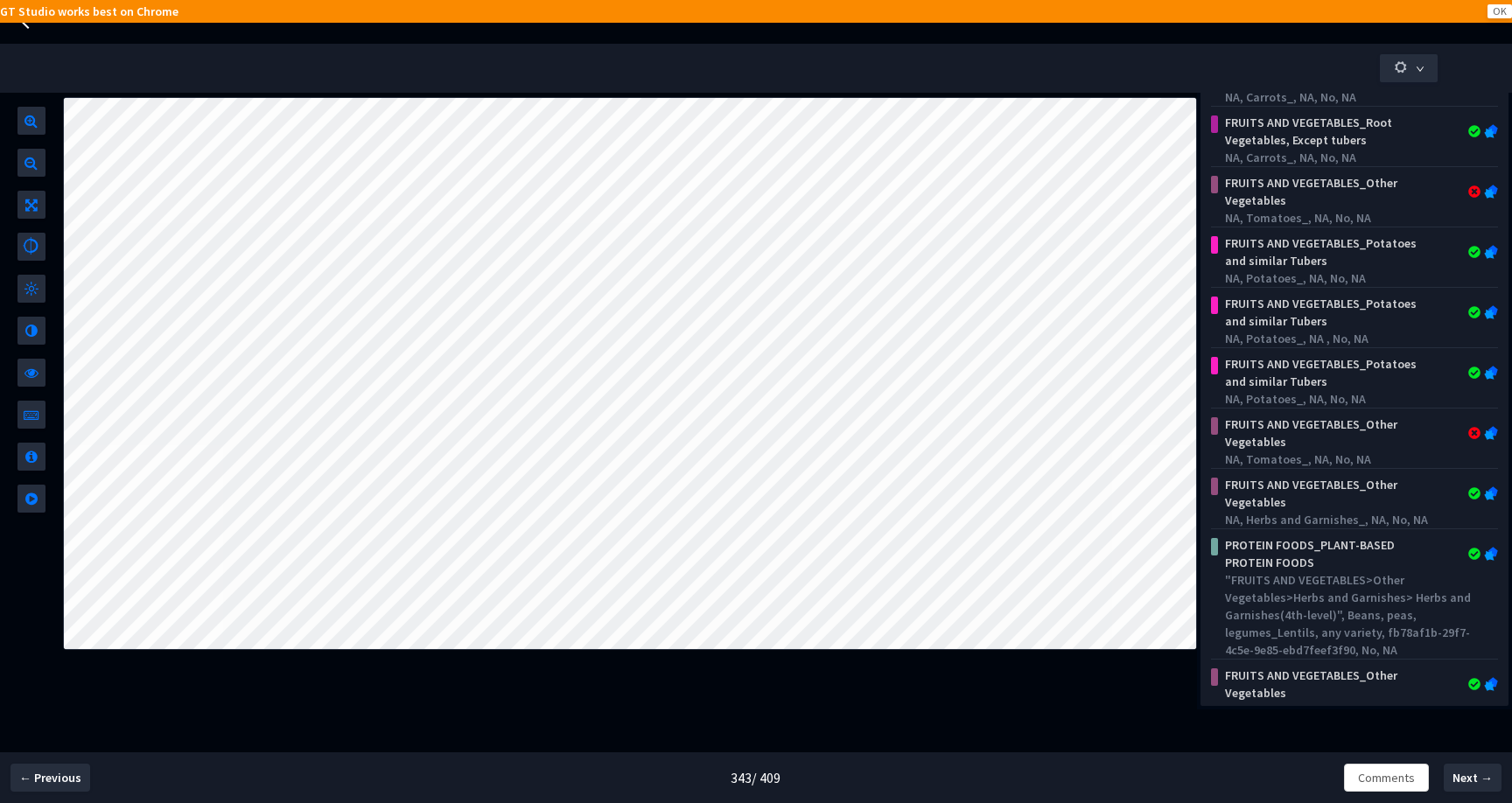
scroll to position [268, 0]
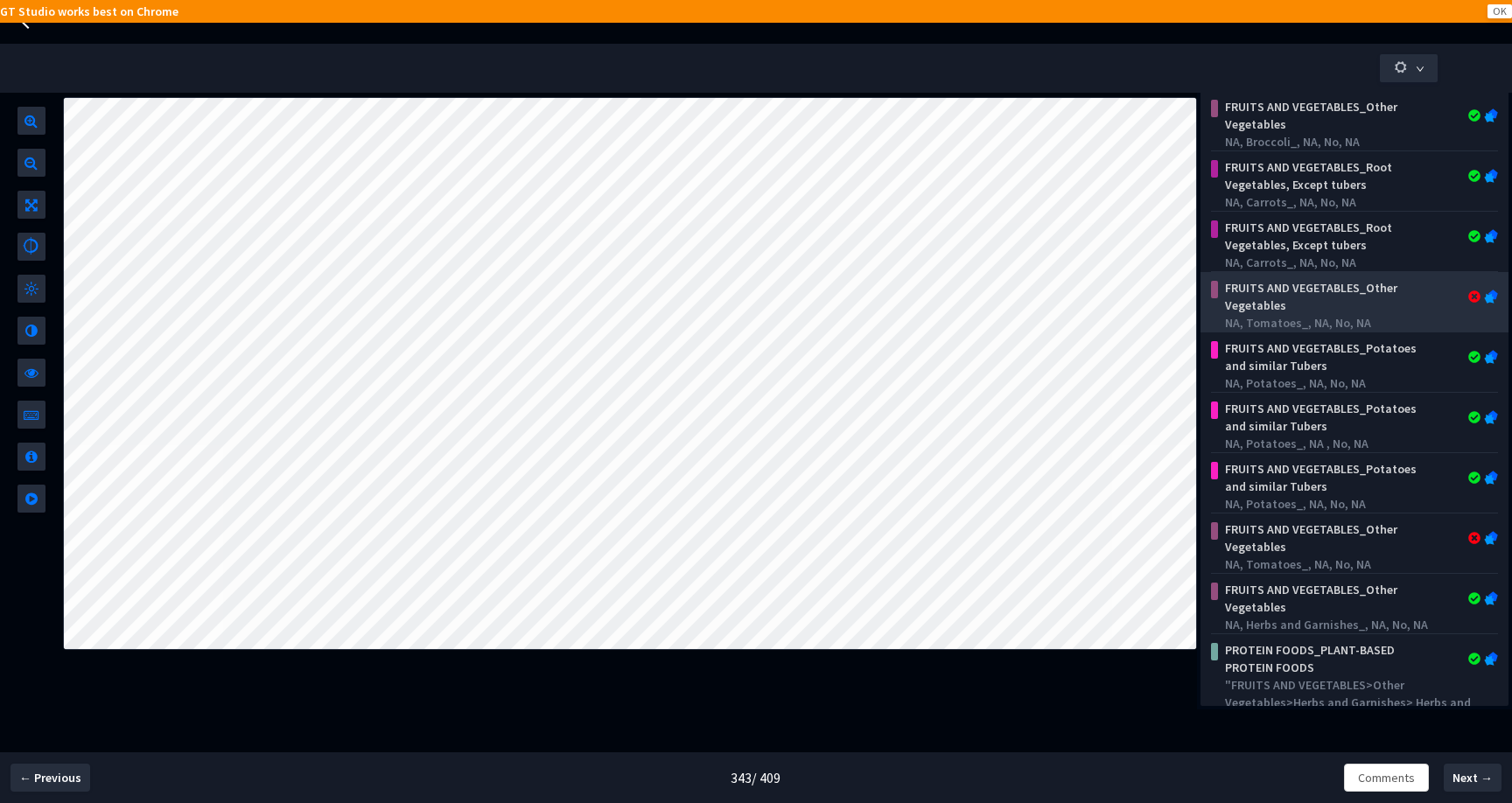
click at [1396, 302] on div "FRUITS AND VEGETABLES_Other Vegetables" at bounding box center [1329, 296] width 224 height 35
